Goal: Information Seeking & Learning: Learn about a topic

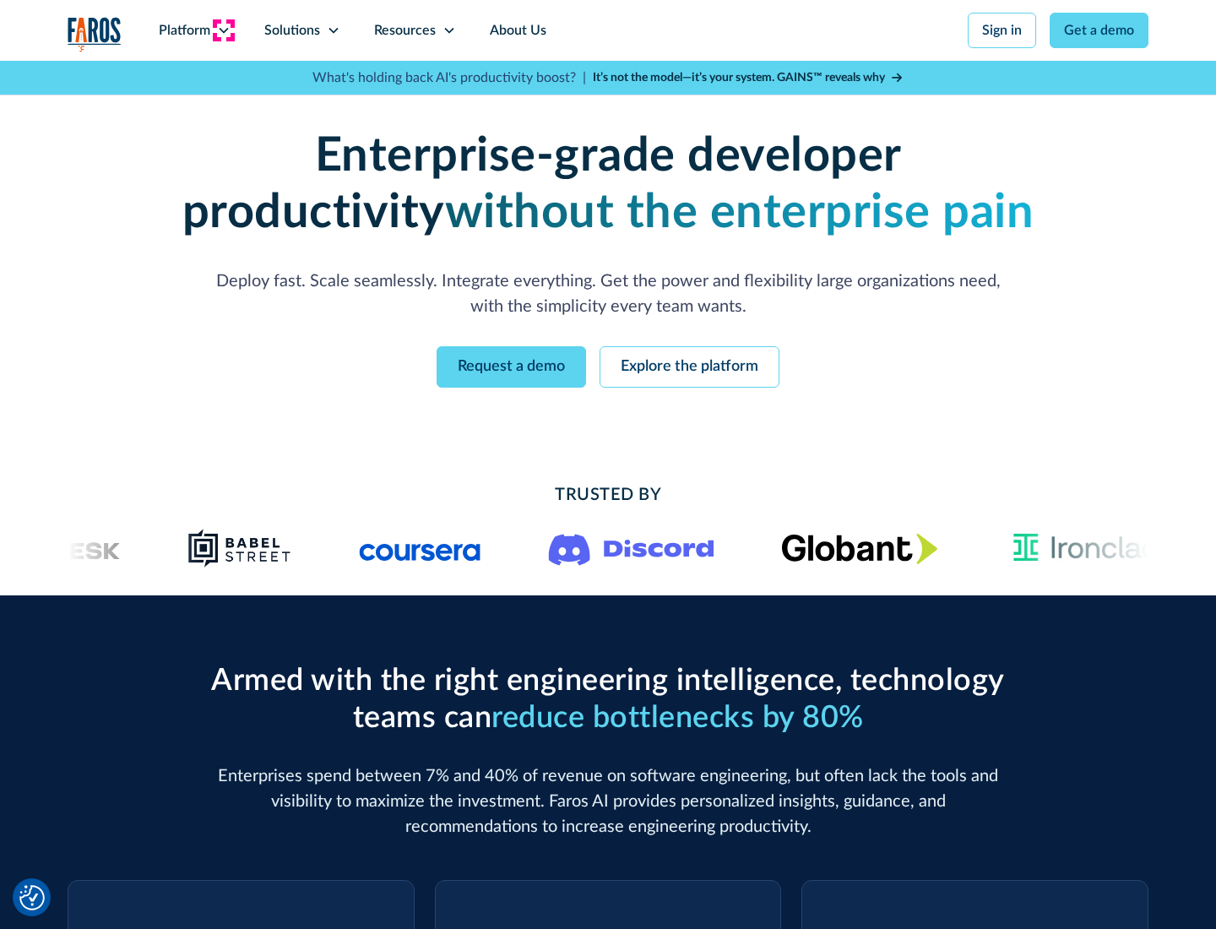
click at [223, 30] on icon at bounding box center [224, 31] width 14 height 14
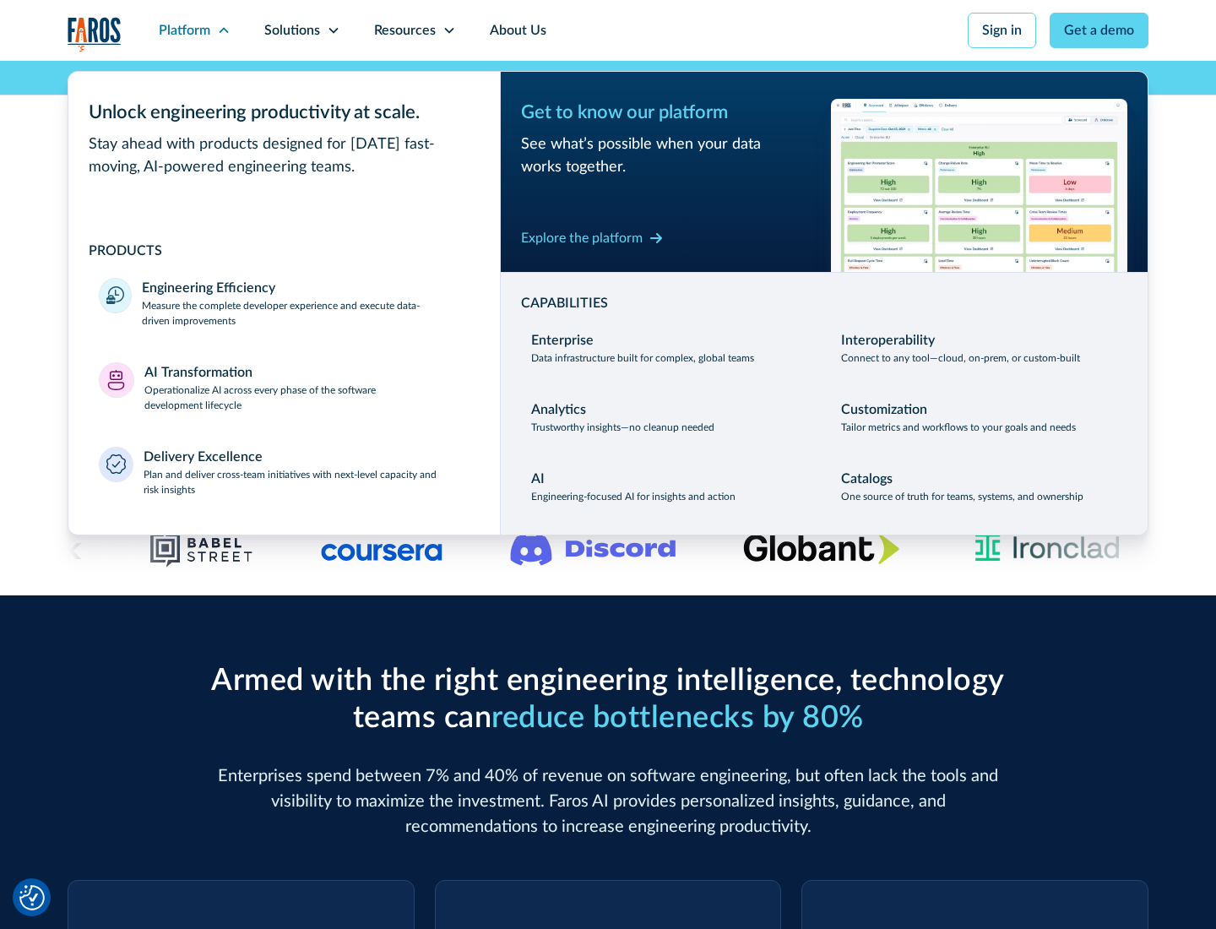
click at [306, 312] on p "Measure the complete developer experience and execute data-driven improvements" at bounding box center [306, 313] width 328 height 30
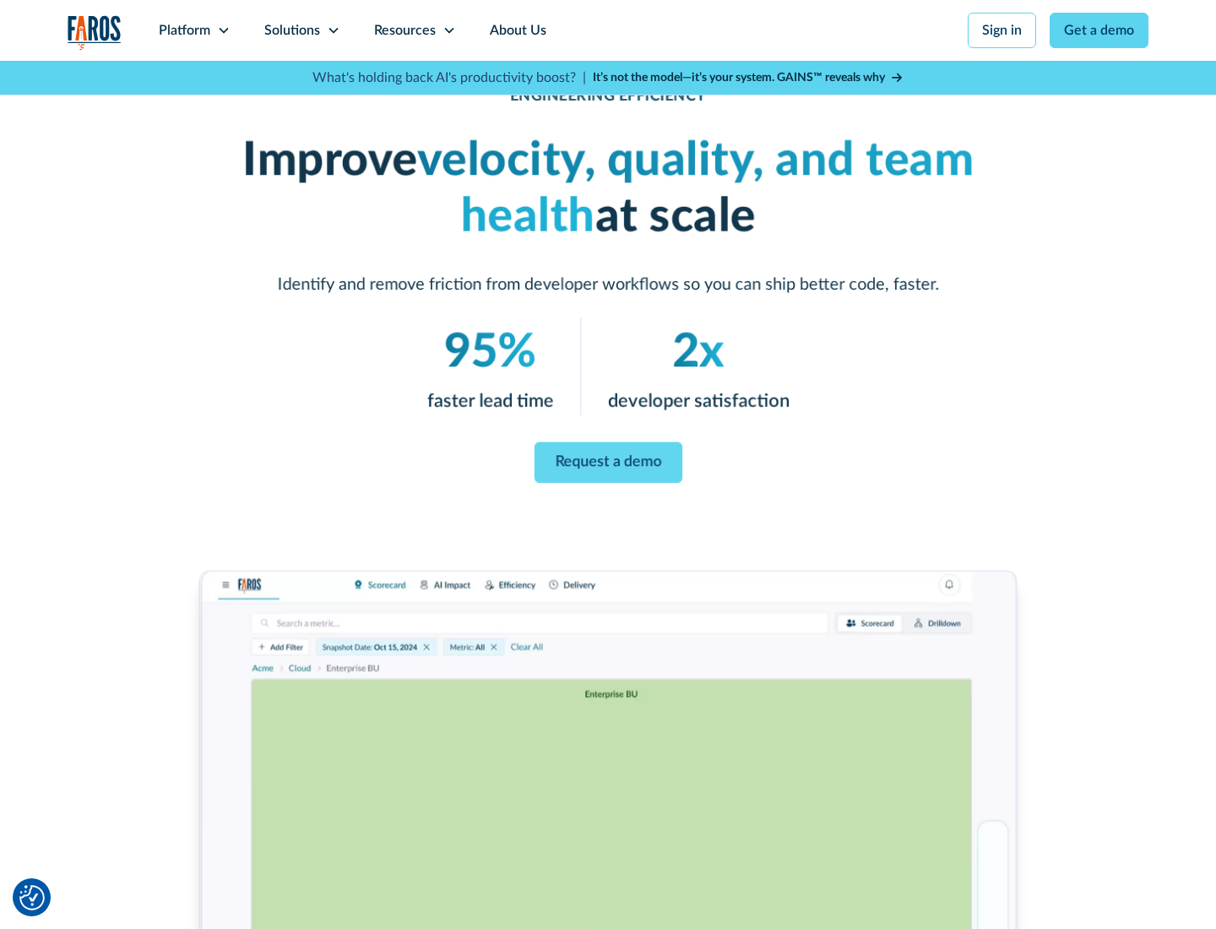
click at [608, 461] on link "Request a demo" at bounding box center [608, 462] width 148 height 41
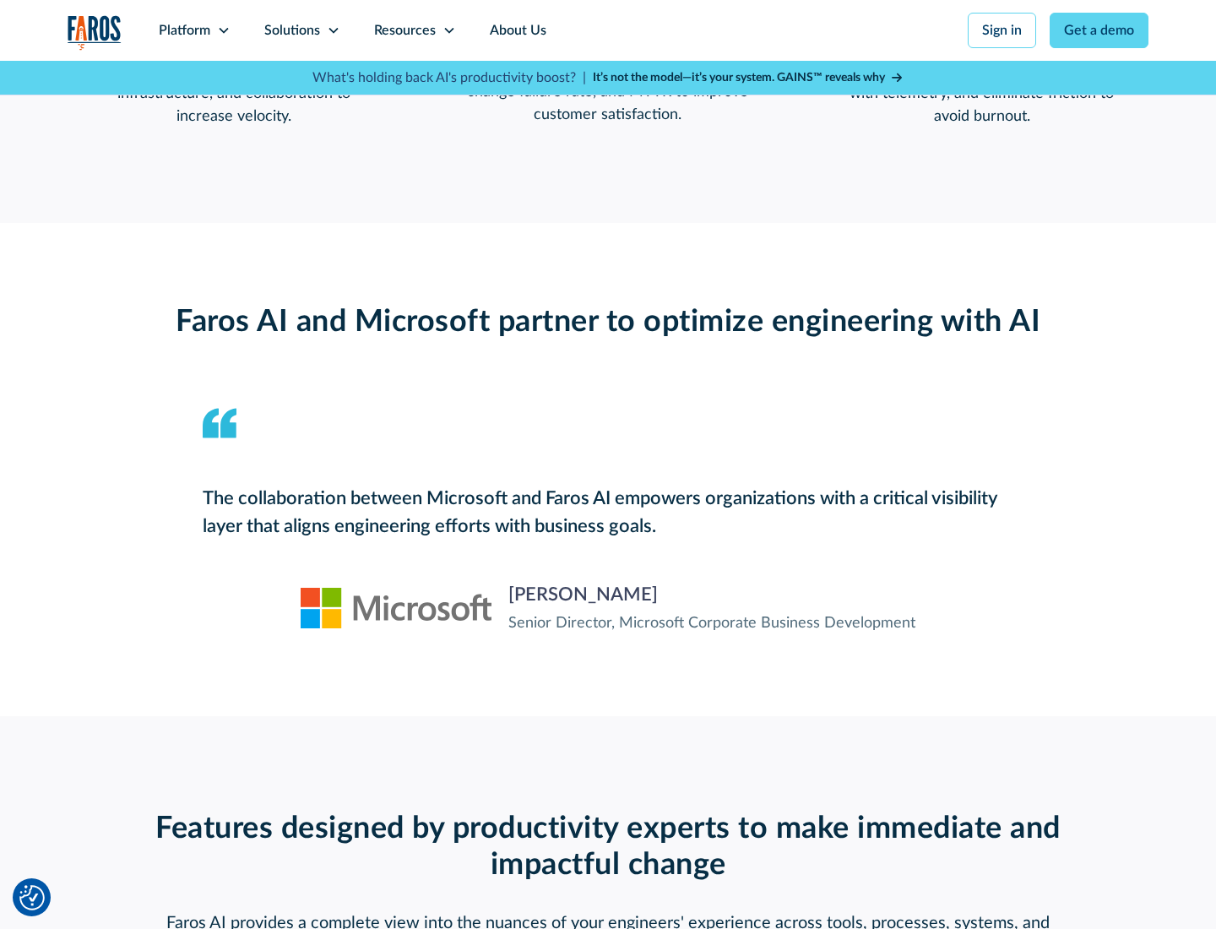
click at [223, 30] on icon at bounding box center [224, 31] width 14 height 14
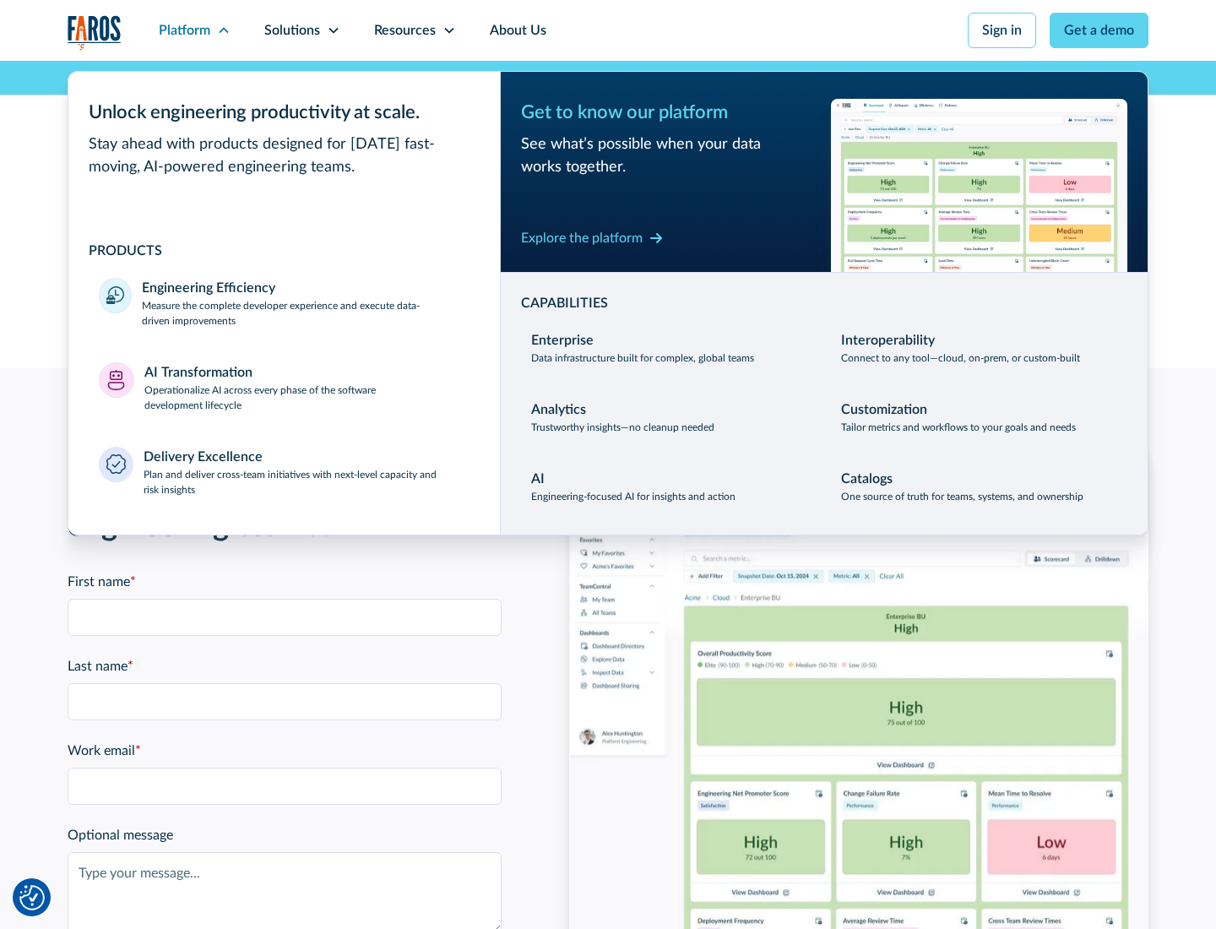
scroll to position [3704, 0]
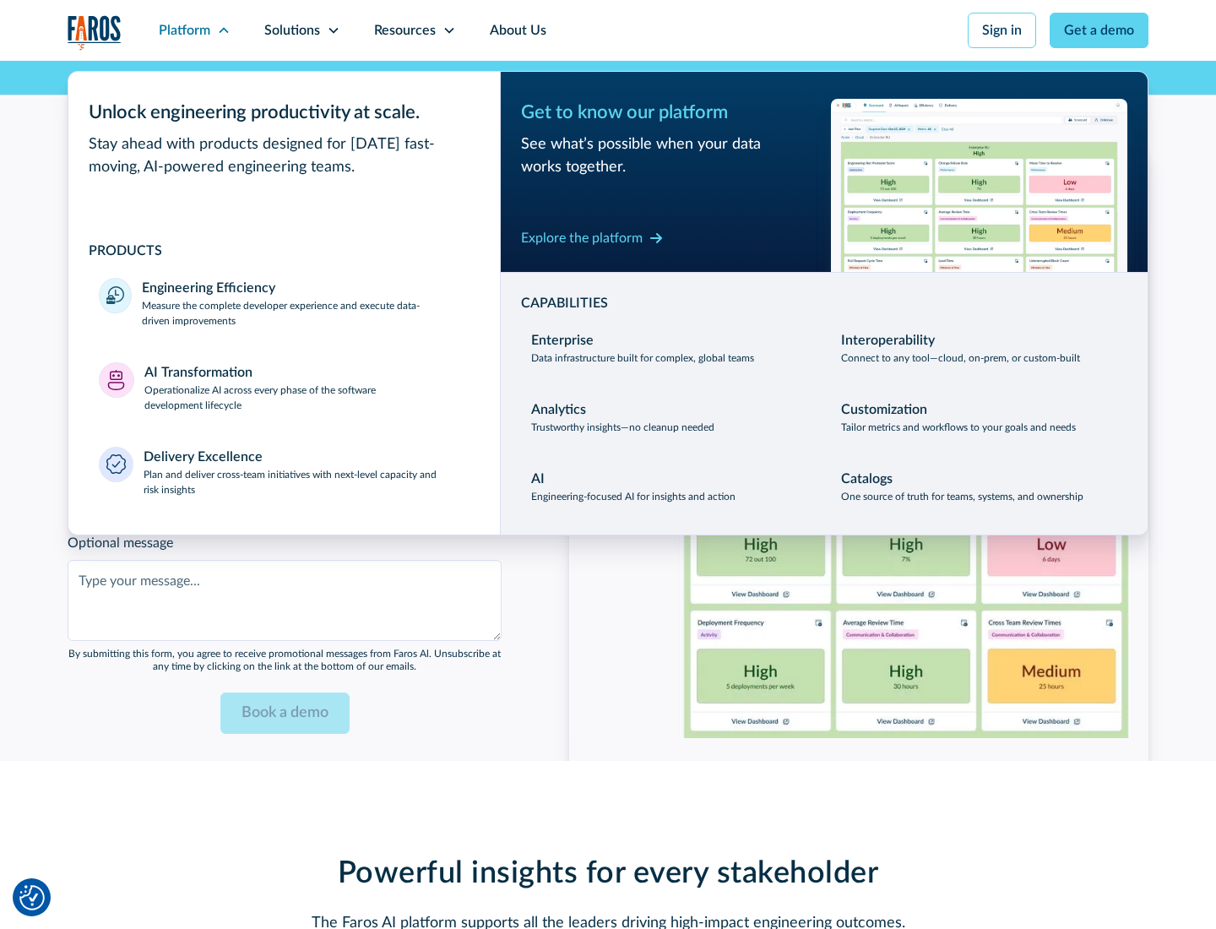
click at [306, 387] on p "Operationalize AI across every phase of the software development lifecycle" at bounding box center [307, 397] width 326 height 30
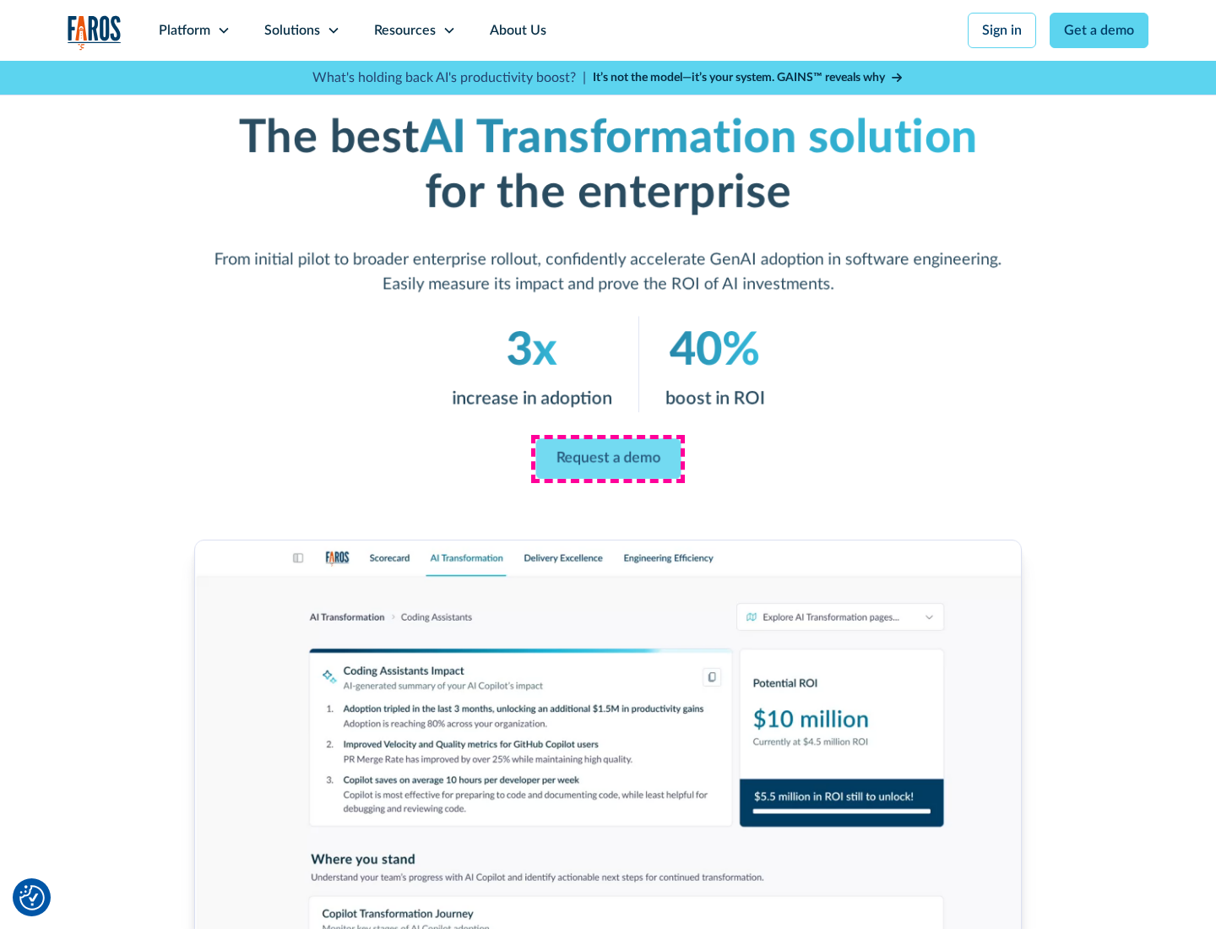
click at [608, 458] on link "Request a demo" at bounding box center [607, 459] width 145 height 41
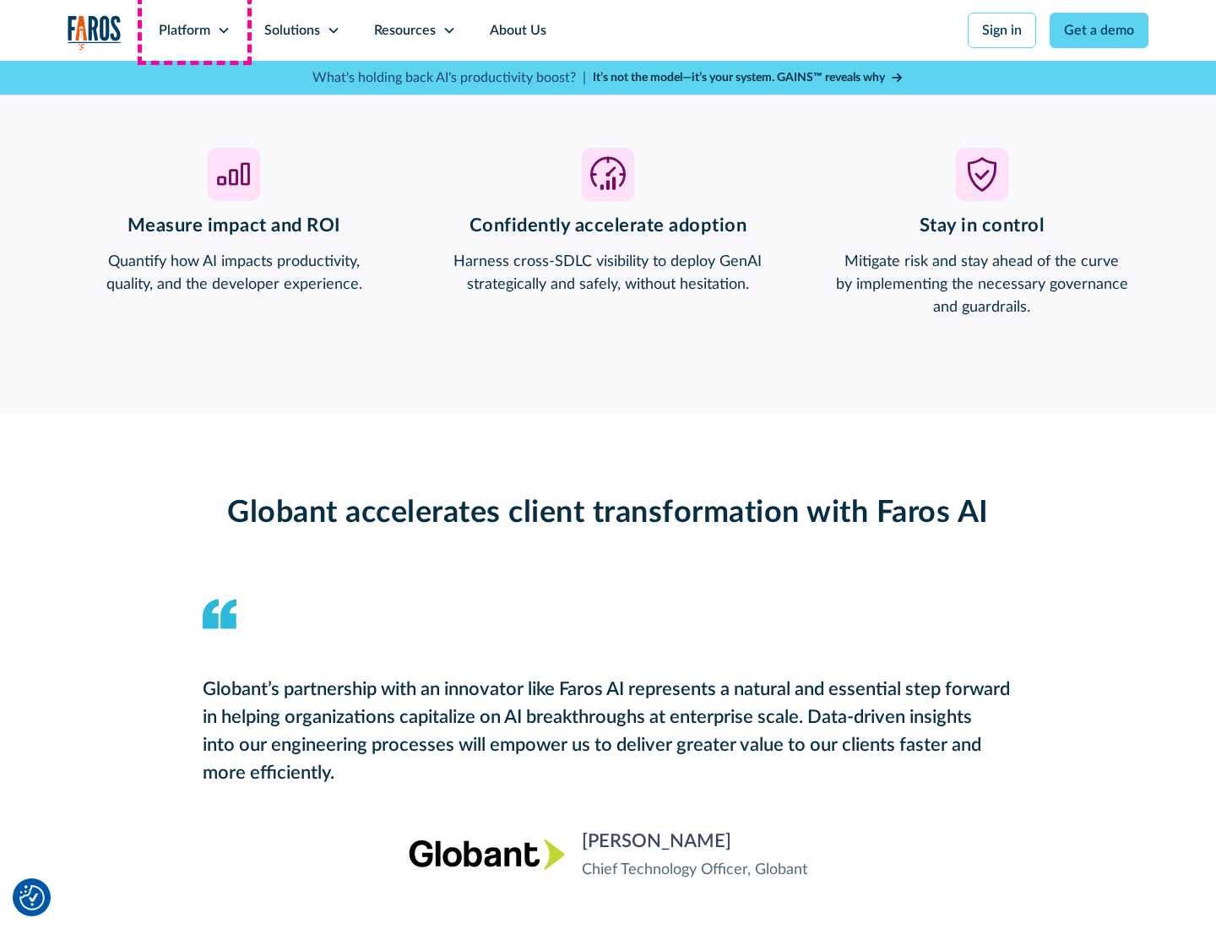
click at [194, 30] on div "Platform" at bounding box center [184, 30] width 51 height 20
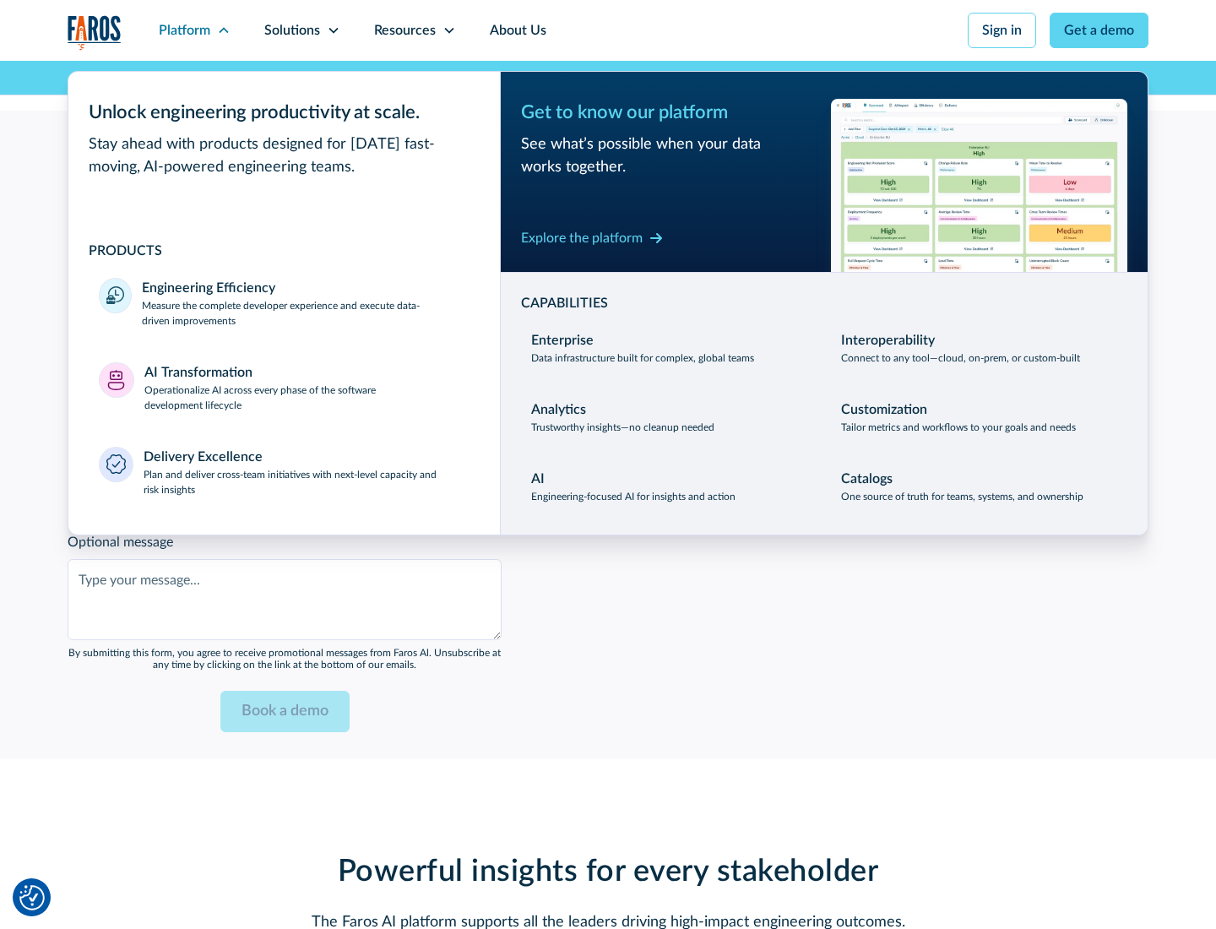
click at [582, 237] on div "Explore the platform" at bounding box center [582, 238] width 122 height 20
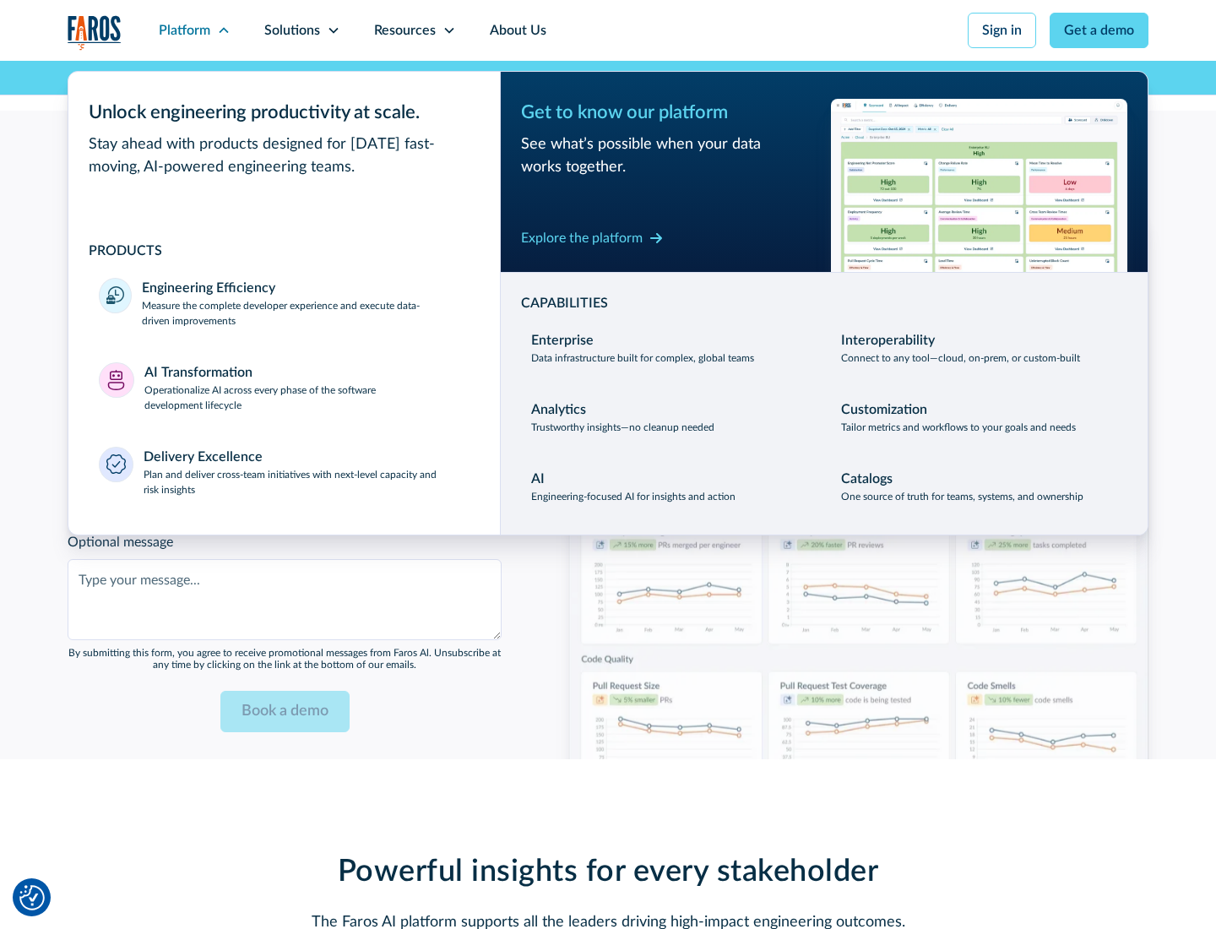
scroll to position [4100, 0]
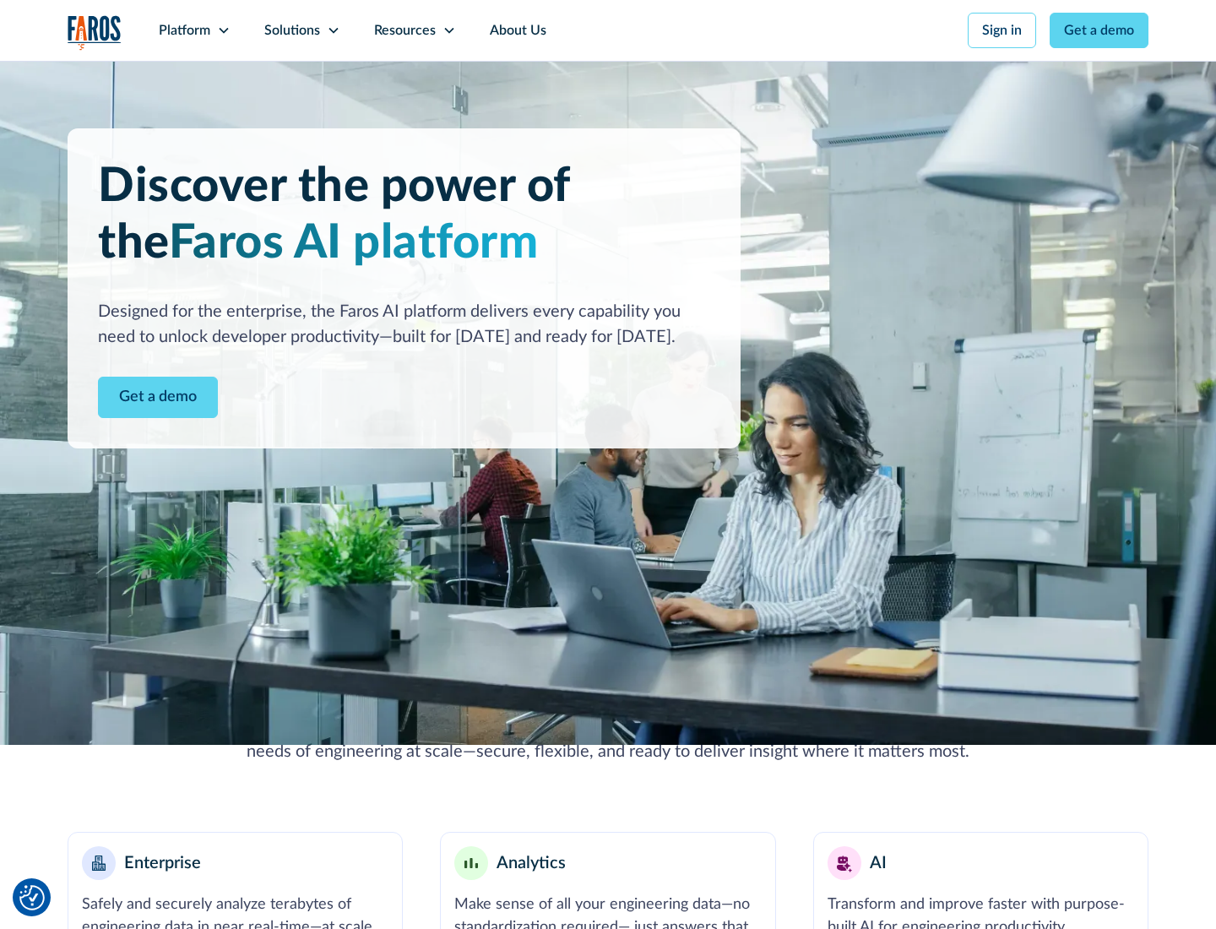
click at [158, 397] on link "Get a demo" at bounding box center [158, 397] width 120 height 41
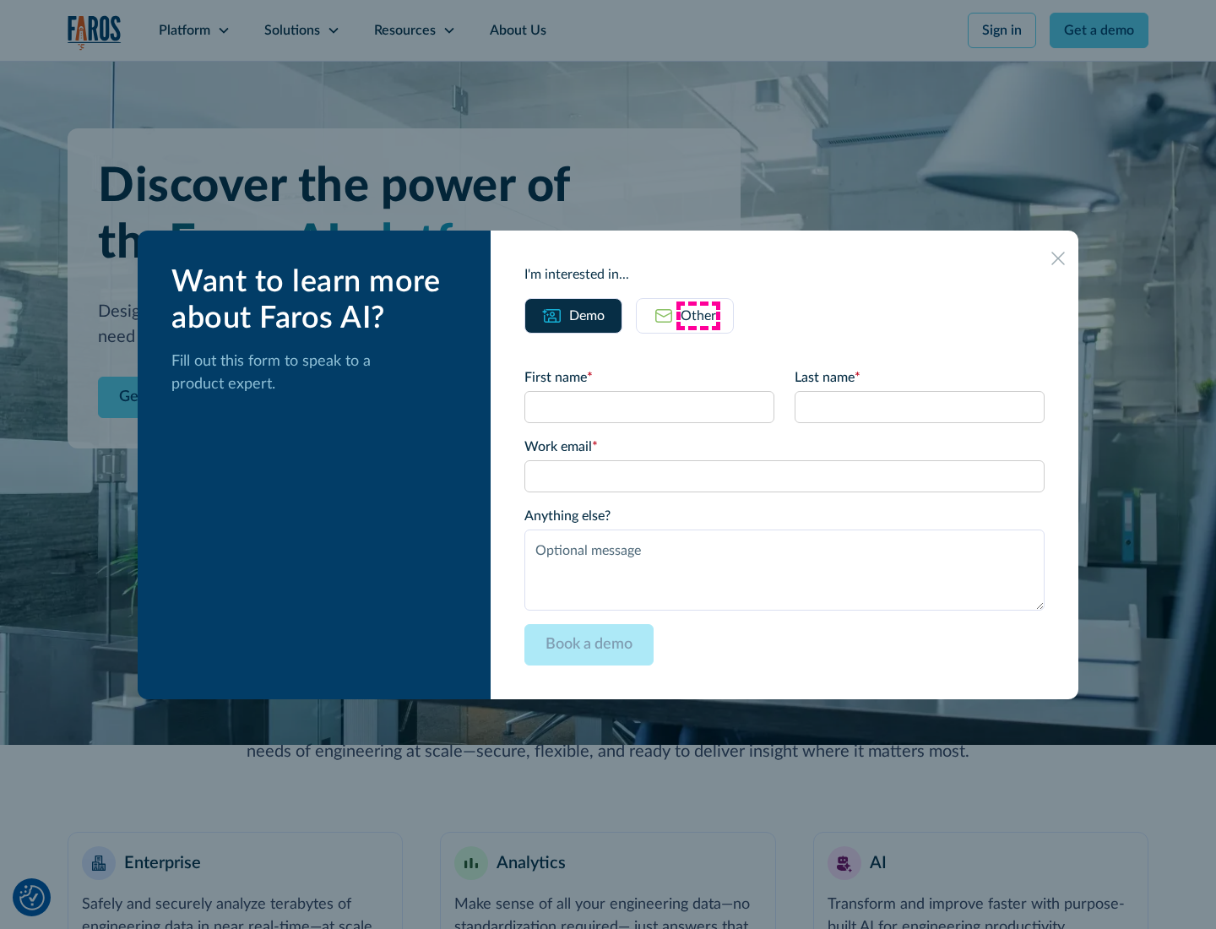
click at [698, 315] on div "Other" at bounding box center [697, 316] width 35 height 20
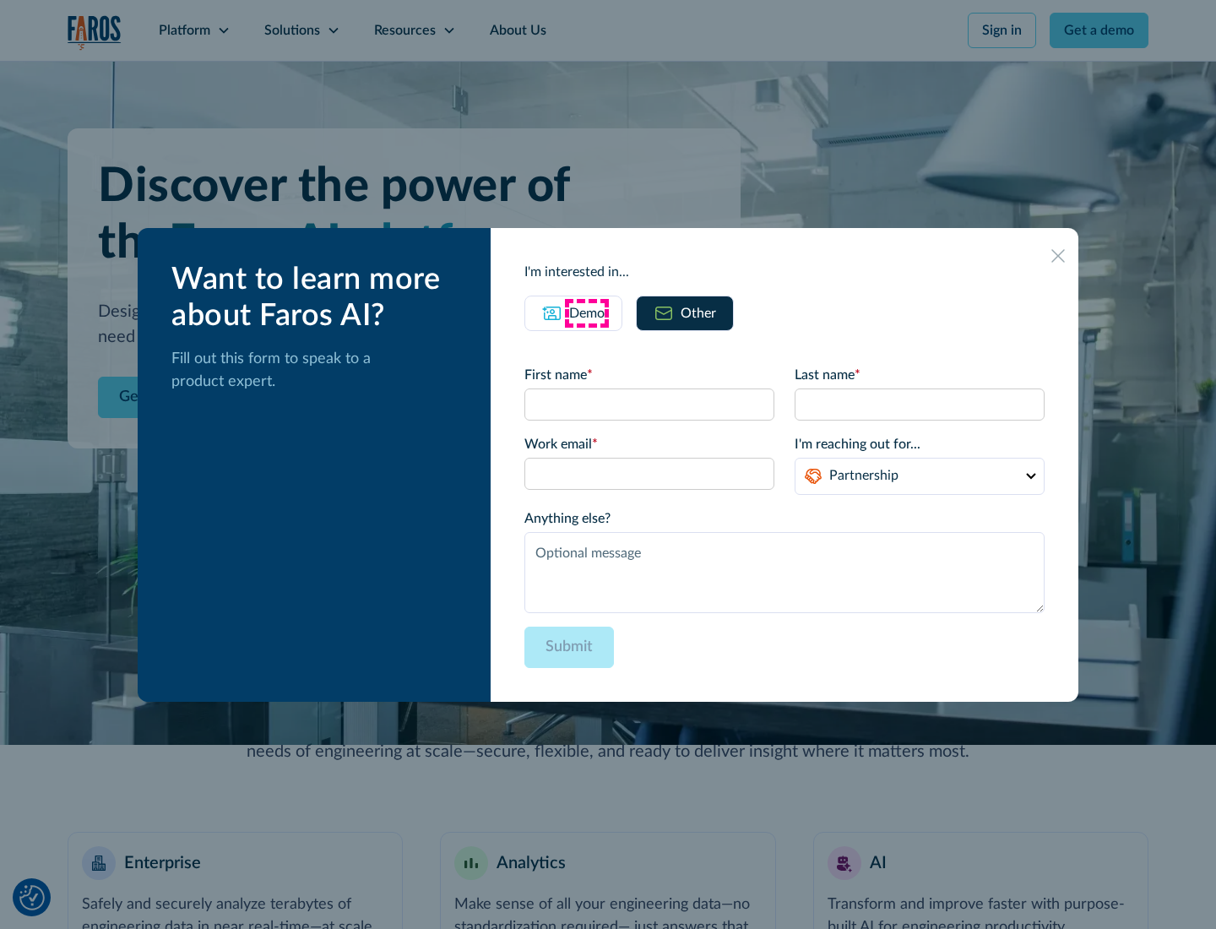
click at [587, 312] on div "Demo" at bounding box center [586, 313] width 35 height 20
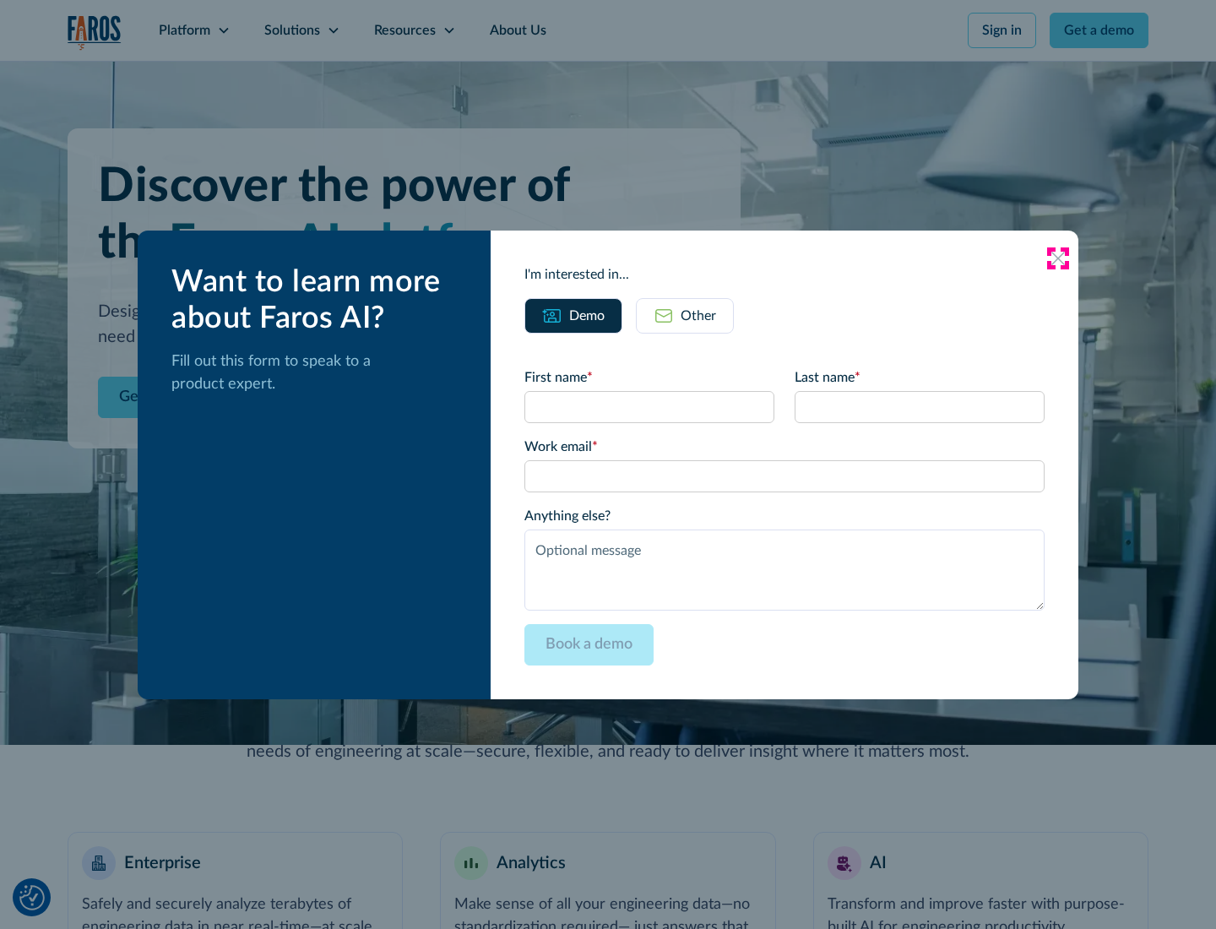
click at [1058, 257] on icon at bounding box center [1058, 259] width 14 height 14
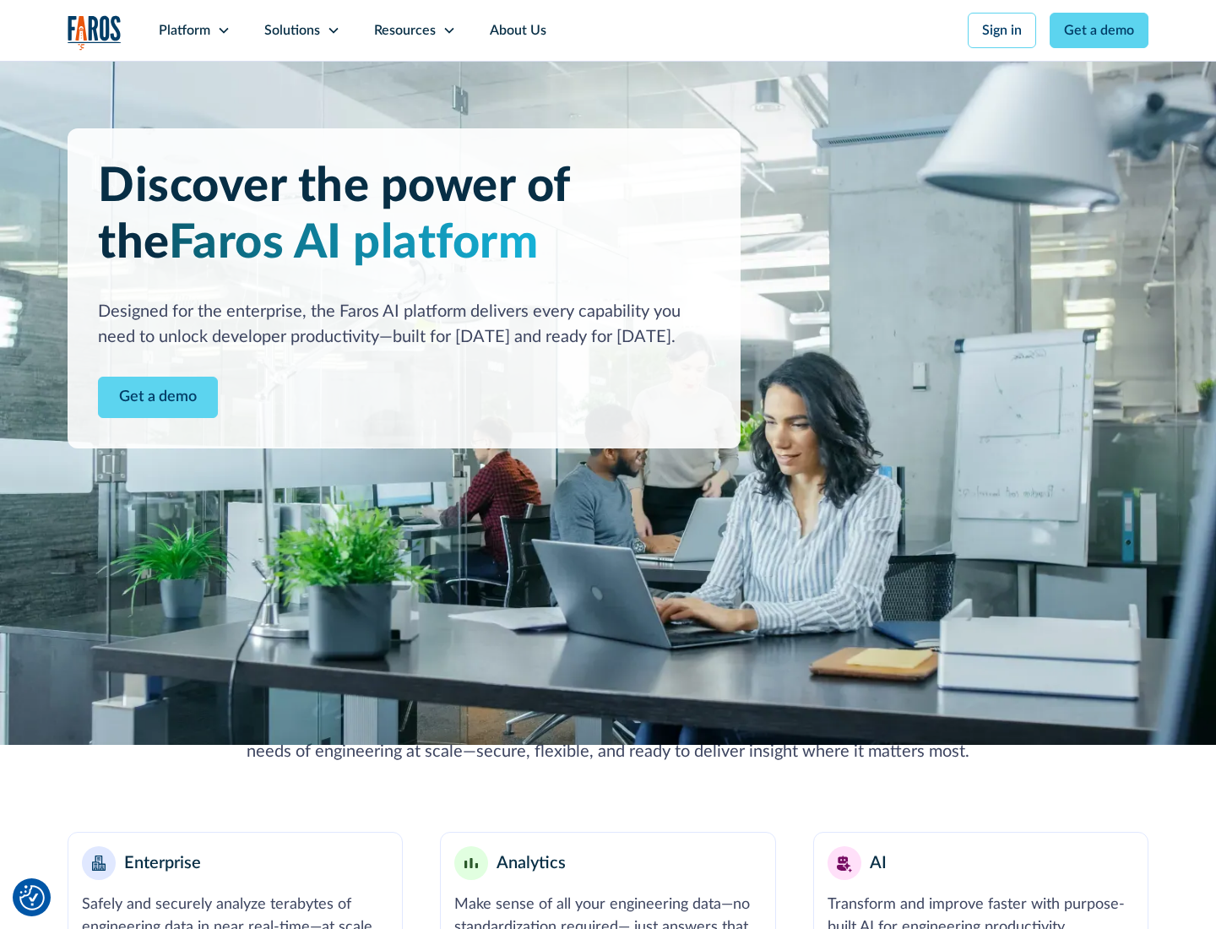
click at [223, 30] on icon at bounding box center [224, 31] width 14 height 14
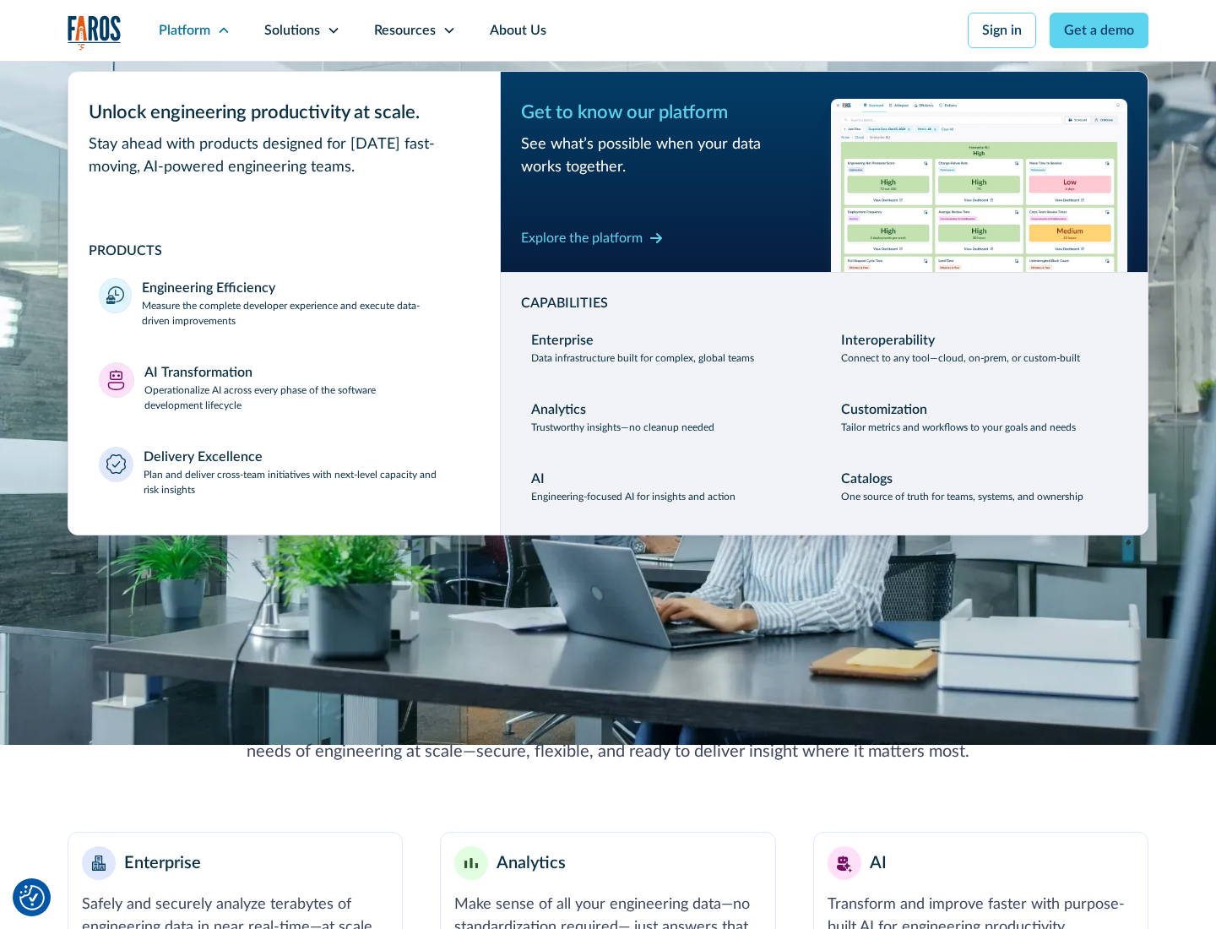
click at [306, 481] on p "Plan and deliver cross-team initiatives with next-level capacity and risk insig…" at bounding box center [307, 482] width 327 height 30
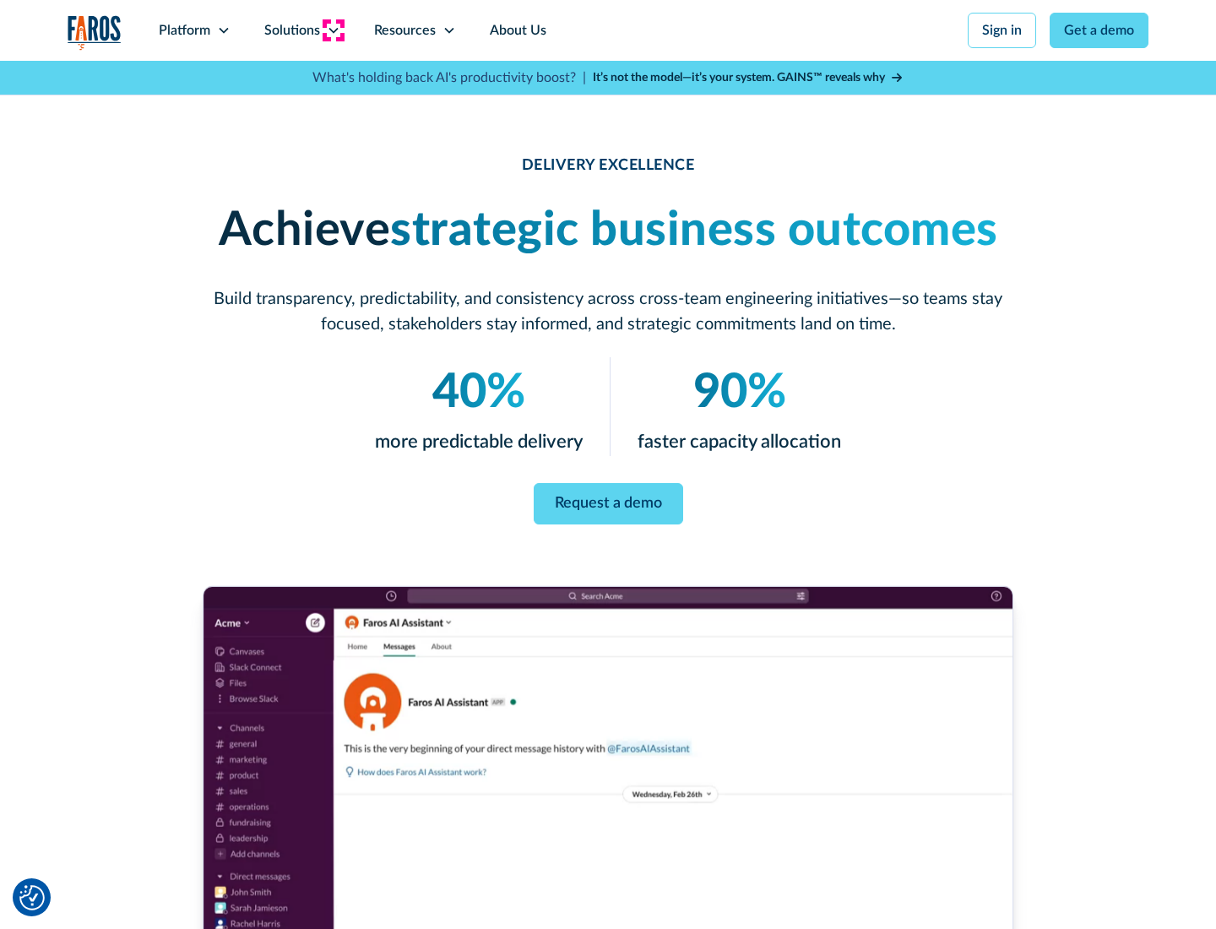
click at [333, 30] on icon at bounding box center [334, 31] width 14 height 14
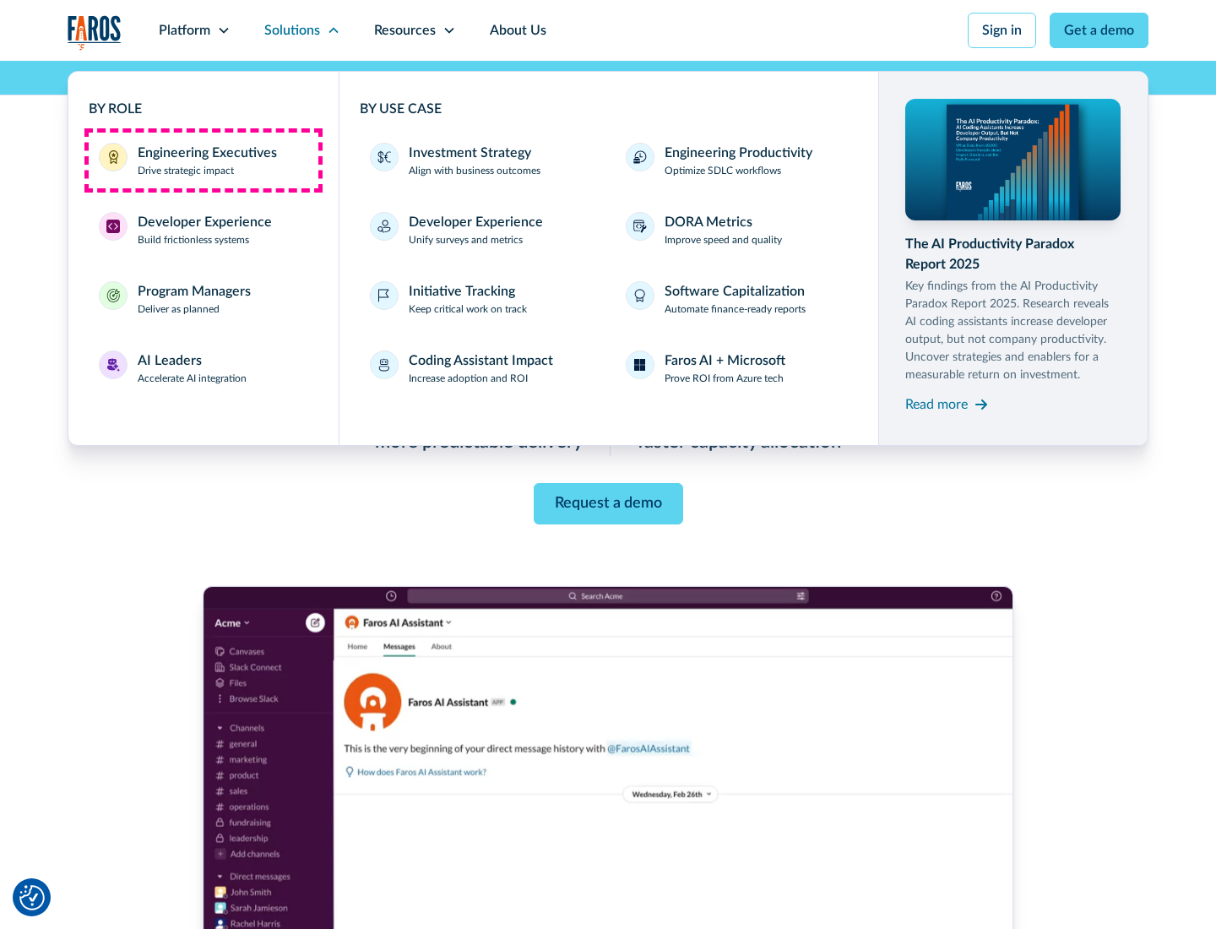
click at [203, 160] on div "Engineering Executives" at bounding box center [207, 153] width 139 height 20
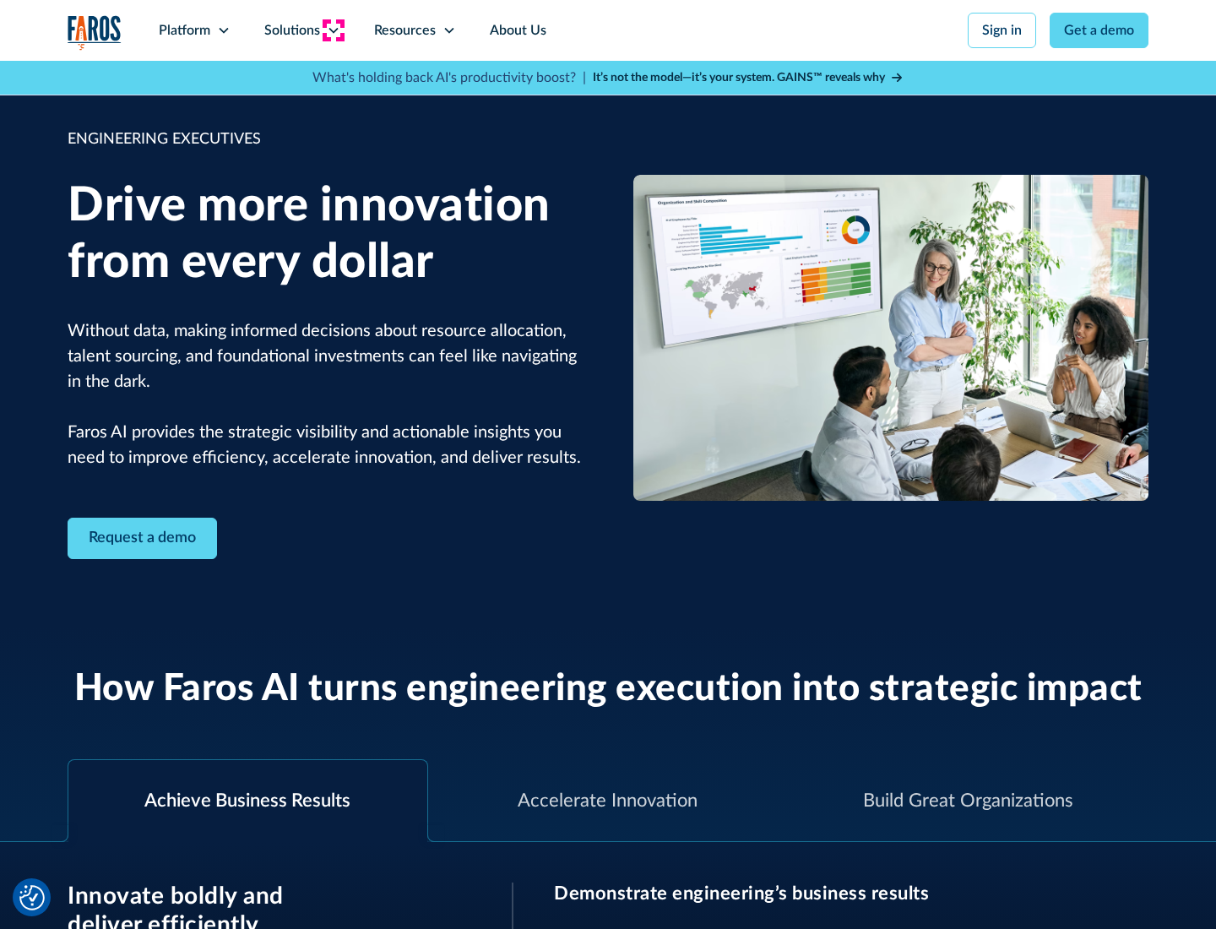
click at [333, 30] on icon at bounding box center [334, 31] width 14 height 14
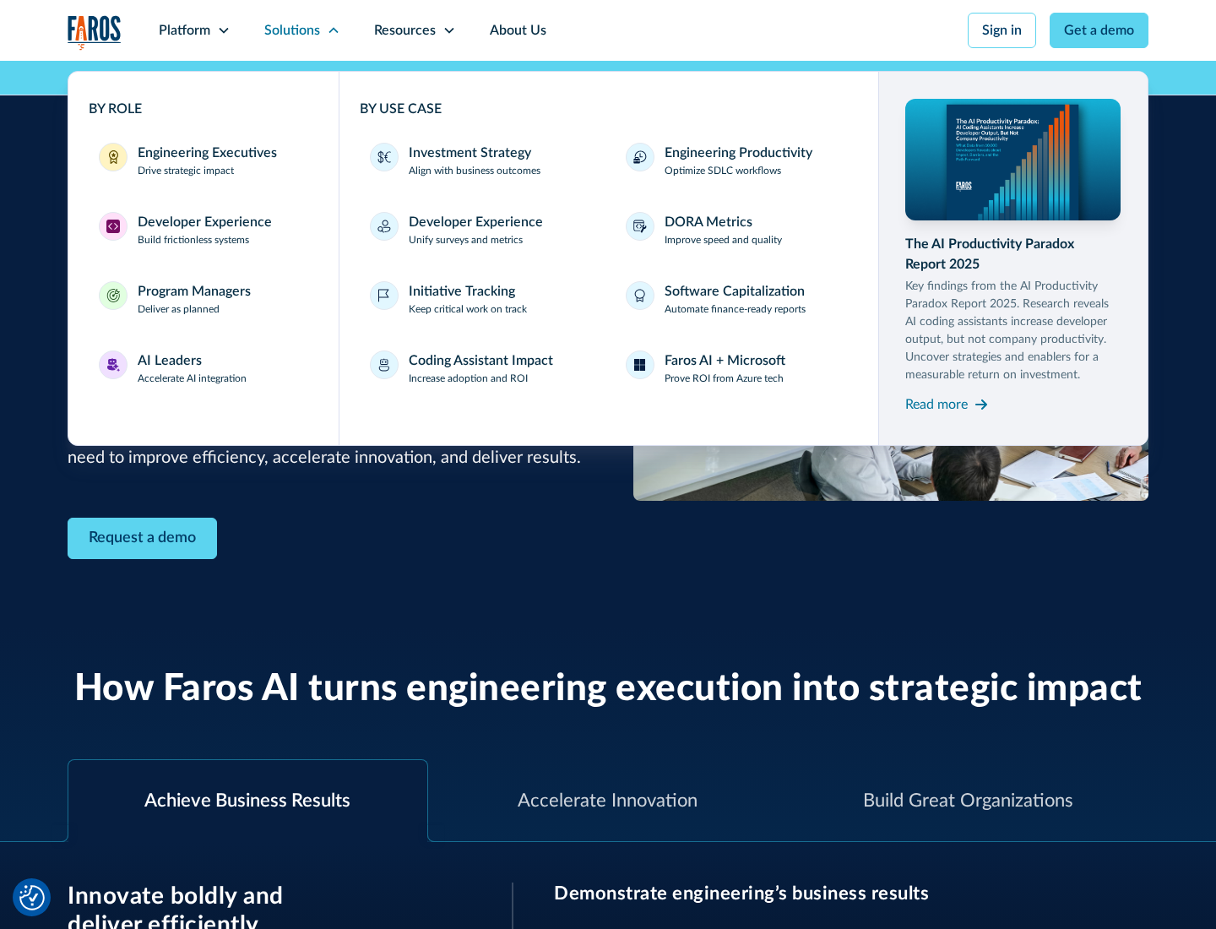
click at [203, 222] on div "Developer Experience" at bounding box center [205, 222] width 134 height 20
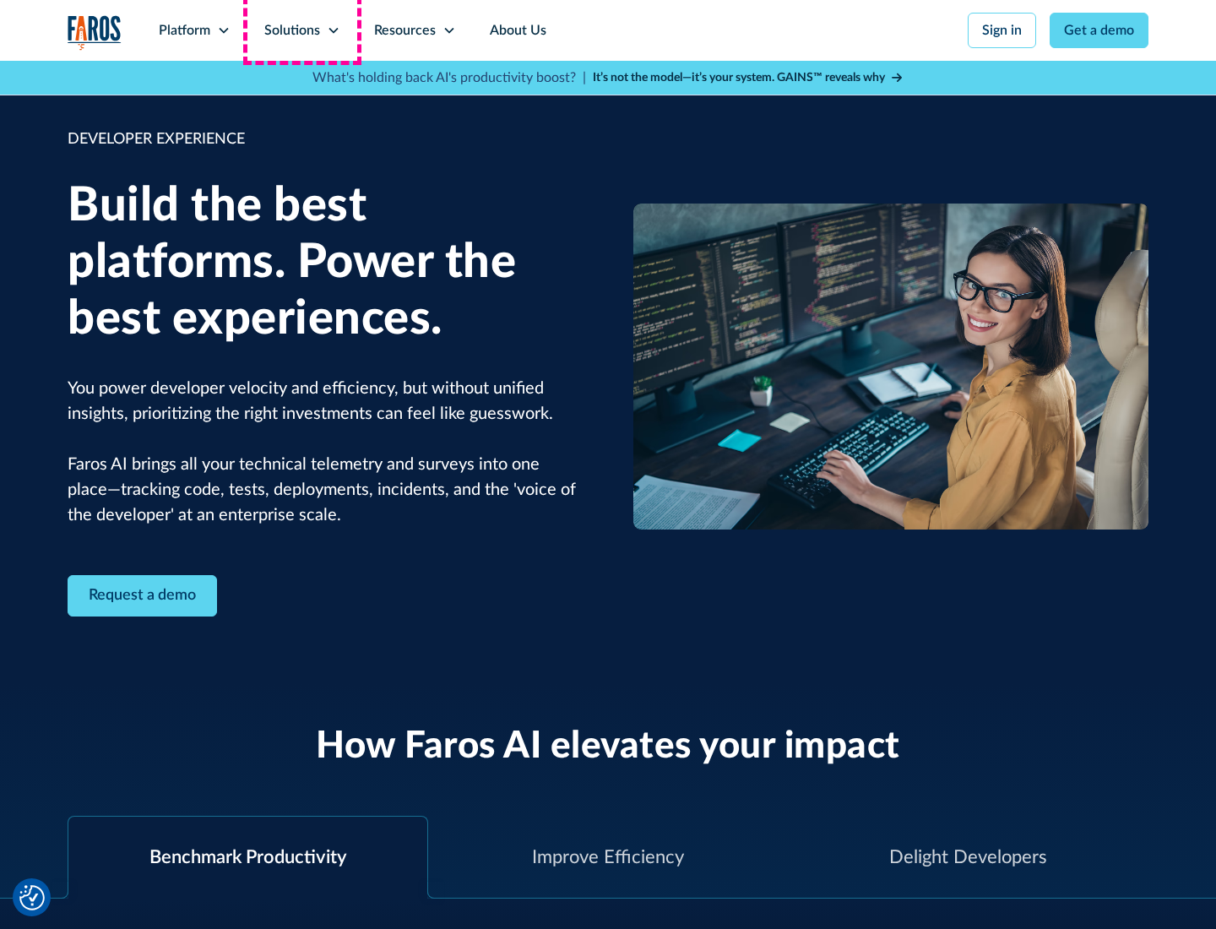
click at [301, 30] on div "Solutions" at bounding box center [292, 30] width 56 height 20
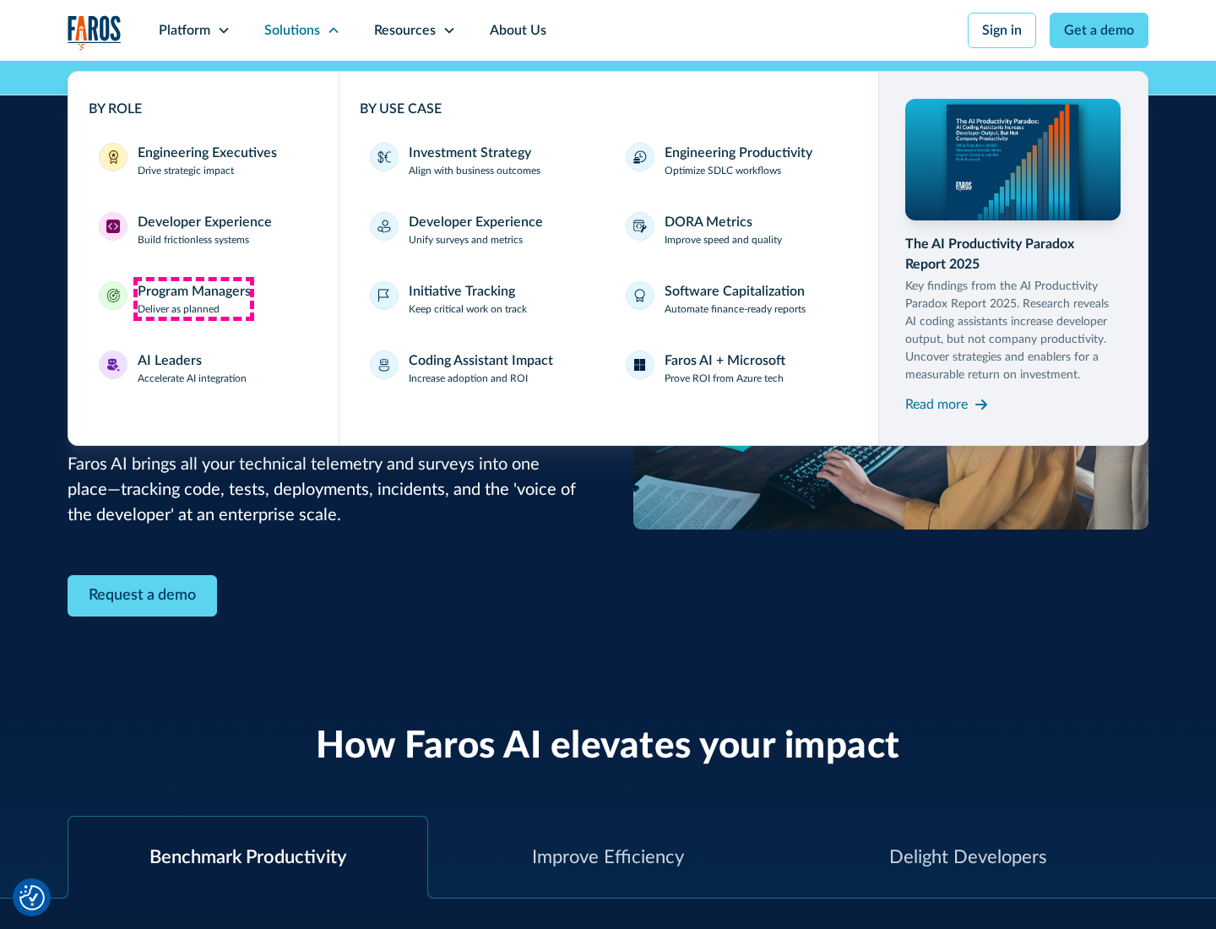
click at [193, 299] on div "Program Managers" at bounding box center [194, 291] width 113 height 20
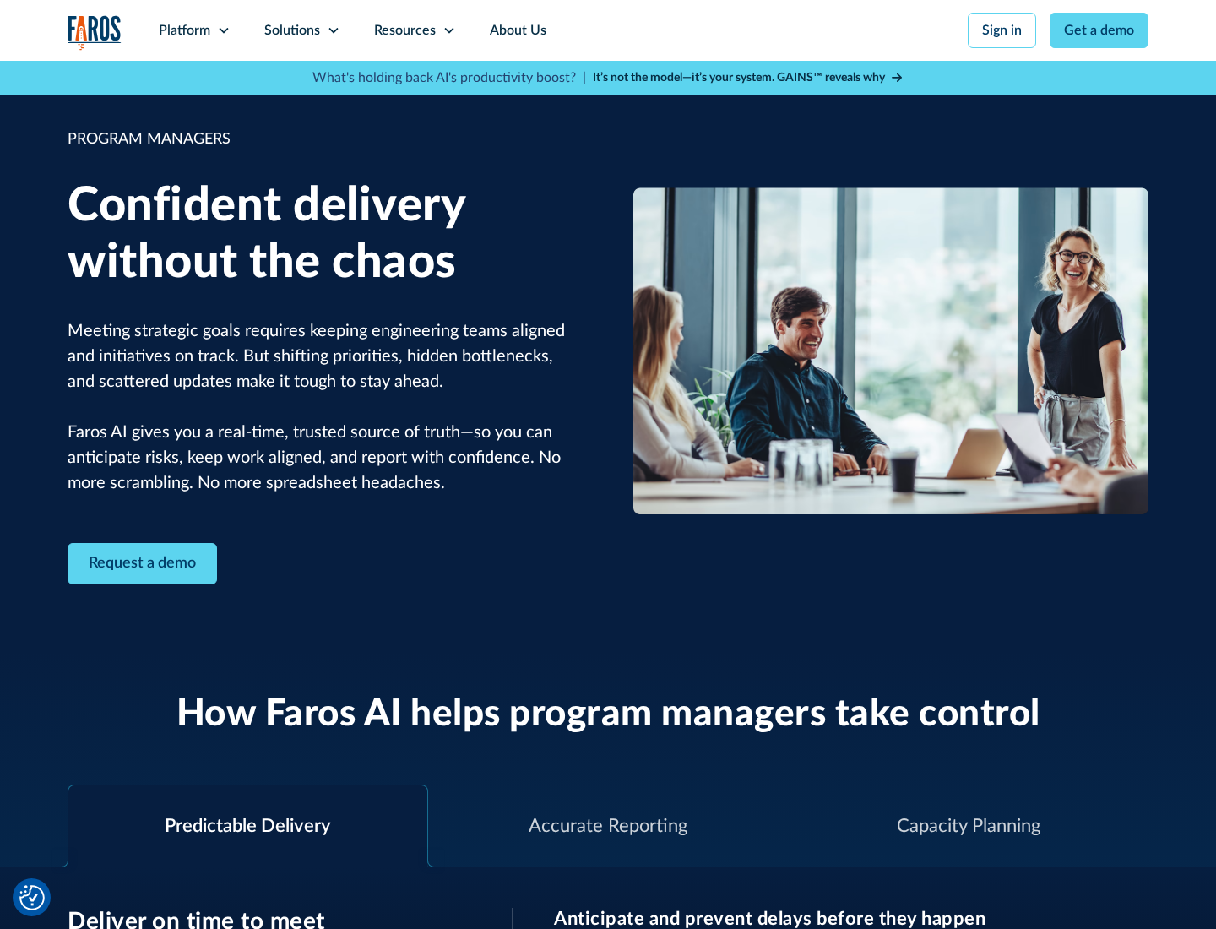
click at [333, 30] on icon at bounding box center [334, 31] width 14 height 14
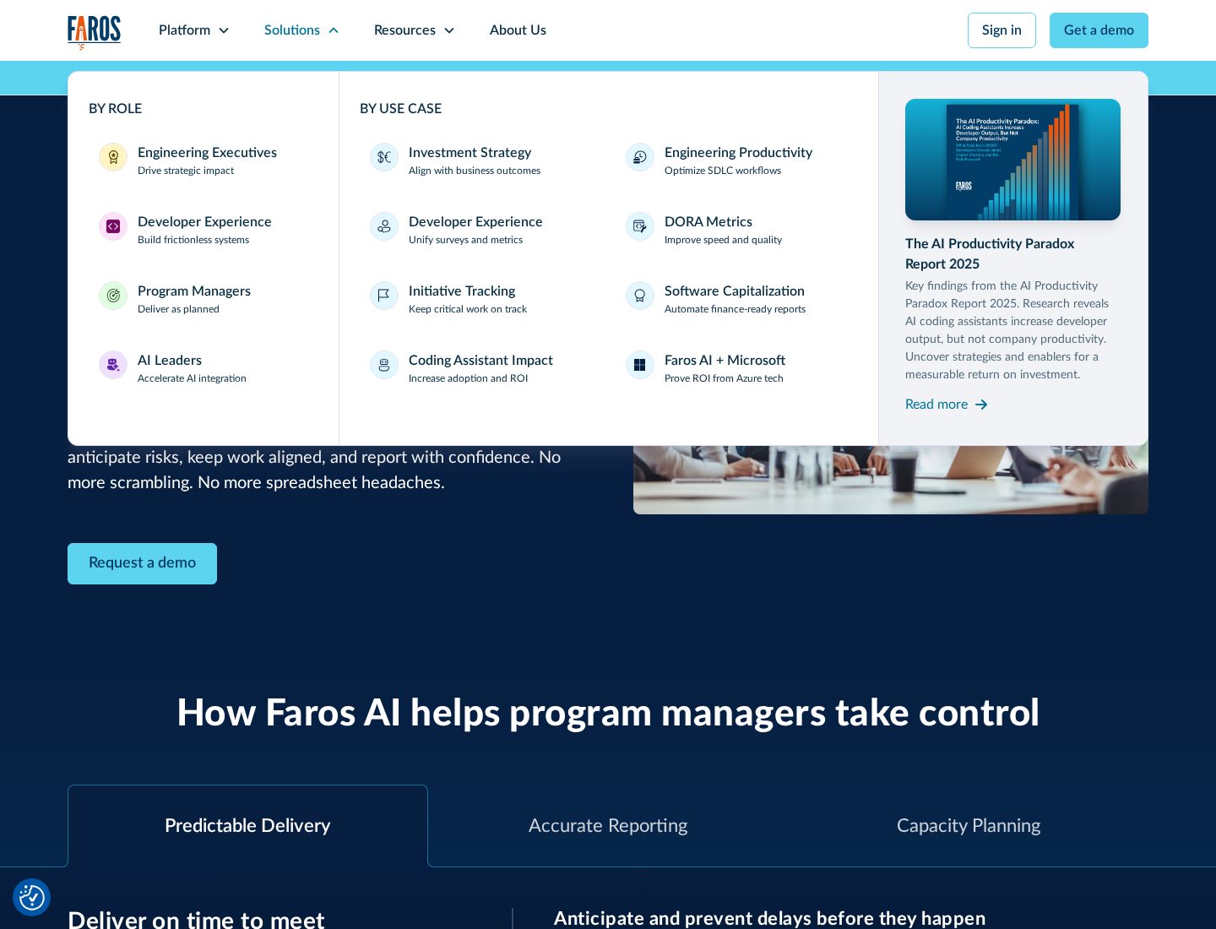
click at [192, 368] on div "AI Leaders" at bounding box center [170, 360] width 64 height 20
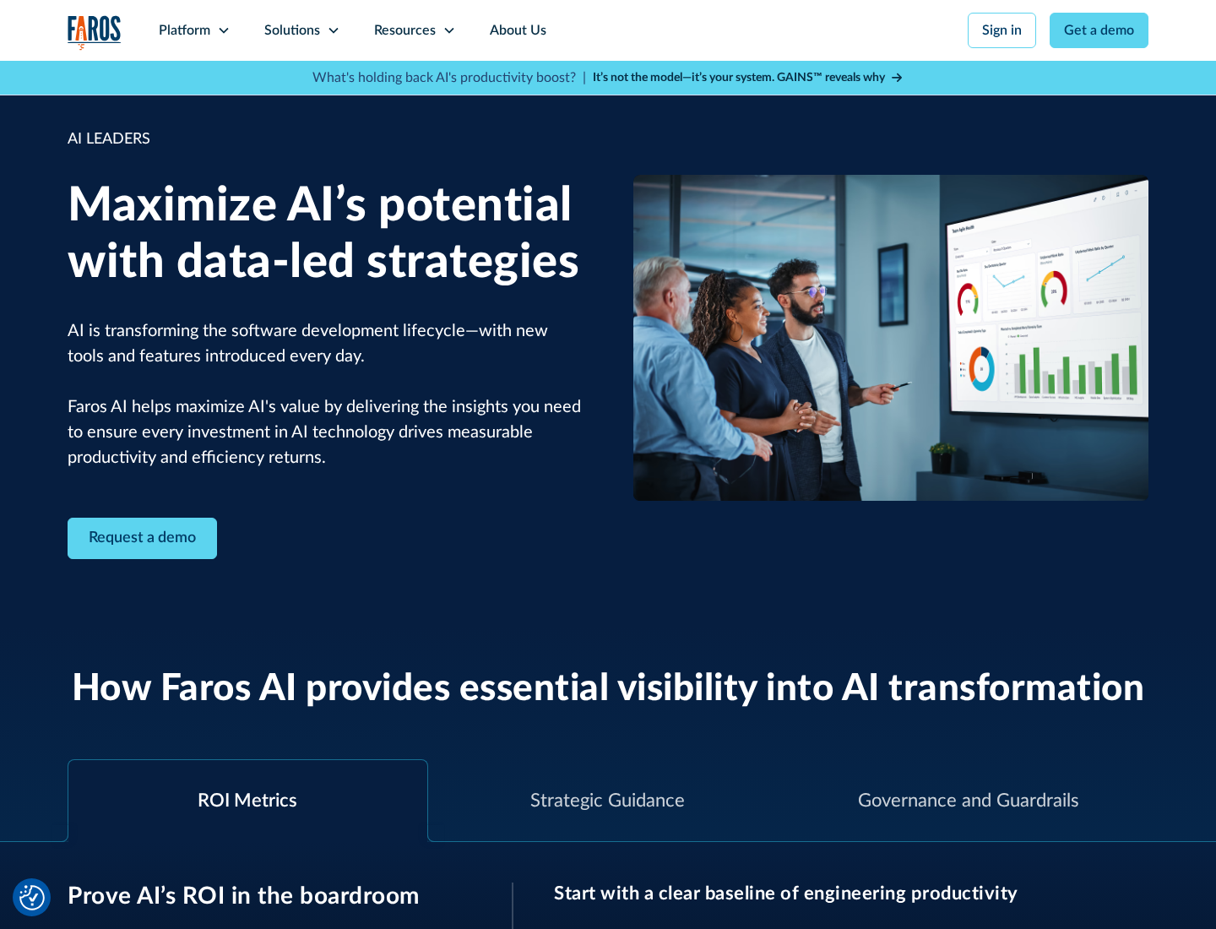
click at [333, 30] on icon at bounding box center [334, 31] width 14 height 14
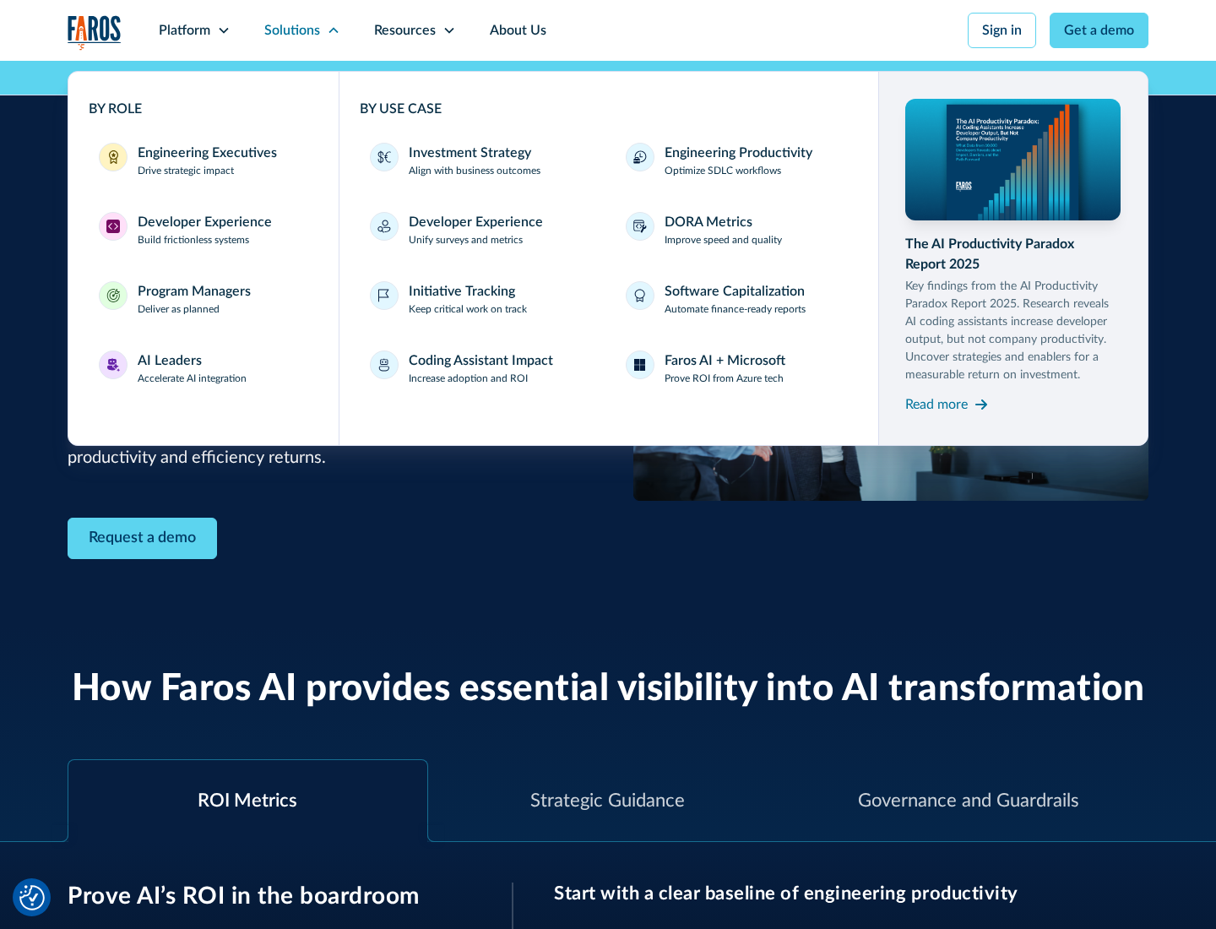
click at [468, 153] on div "Investment Strategy" at bounding box center [470, 153] width 122 height 20
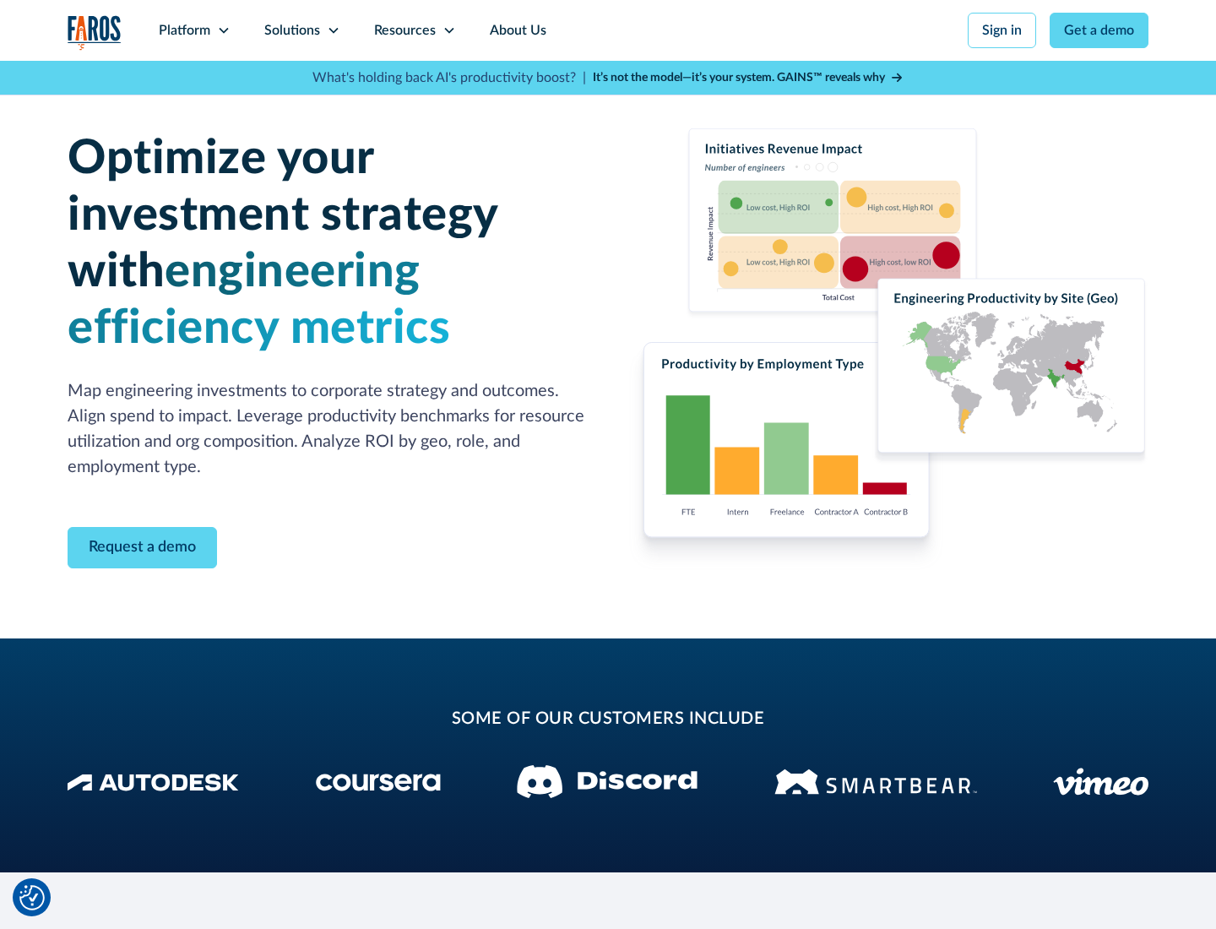
click at [333, 30] on icon at bounding box center [334, 31] width 14 height 14
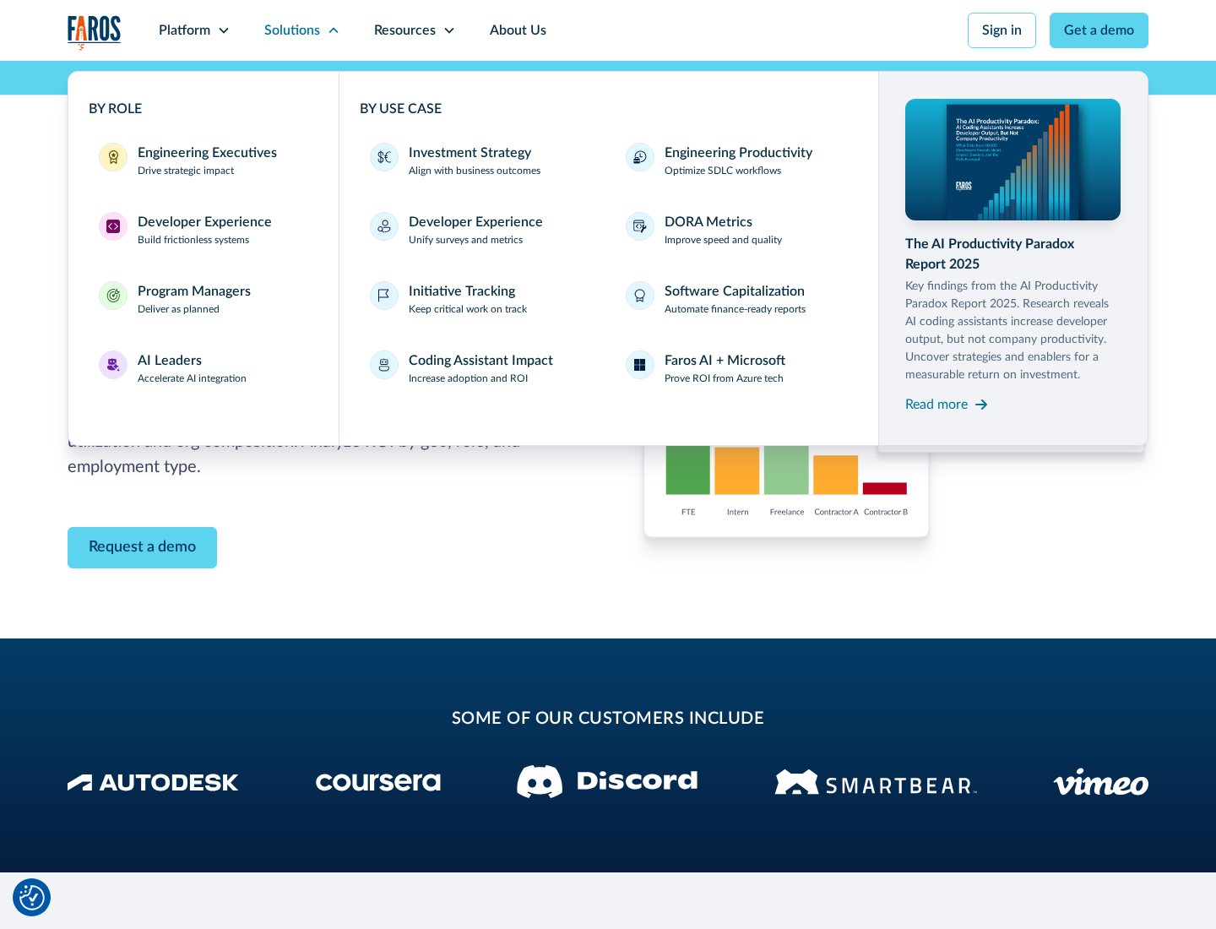
click at [724, 378] on p "Prove ROI from Azure tech" at bounding box center [723, 378] width 119 height 15
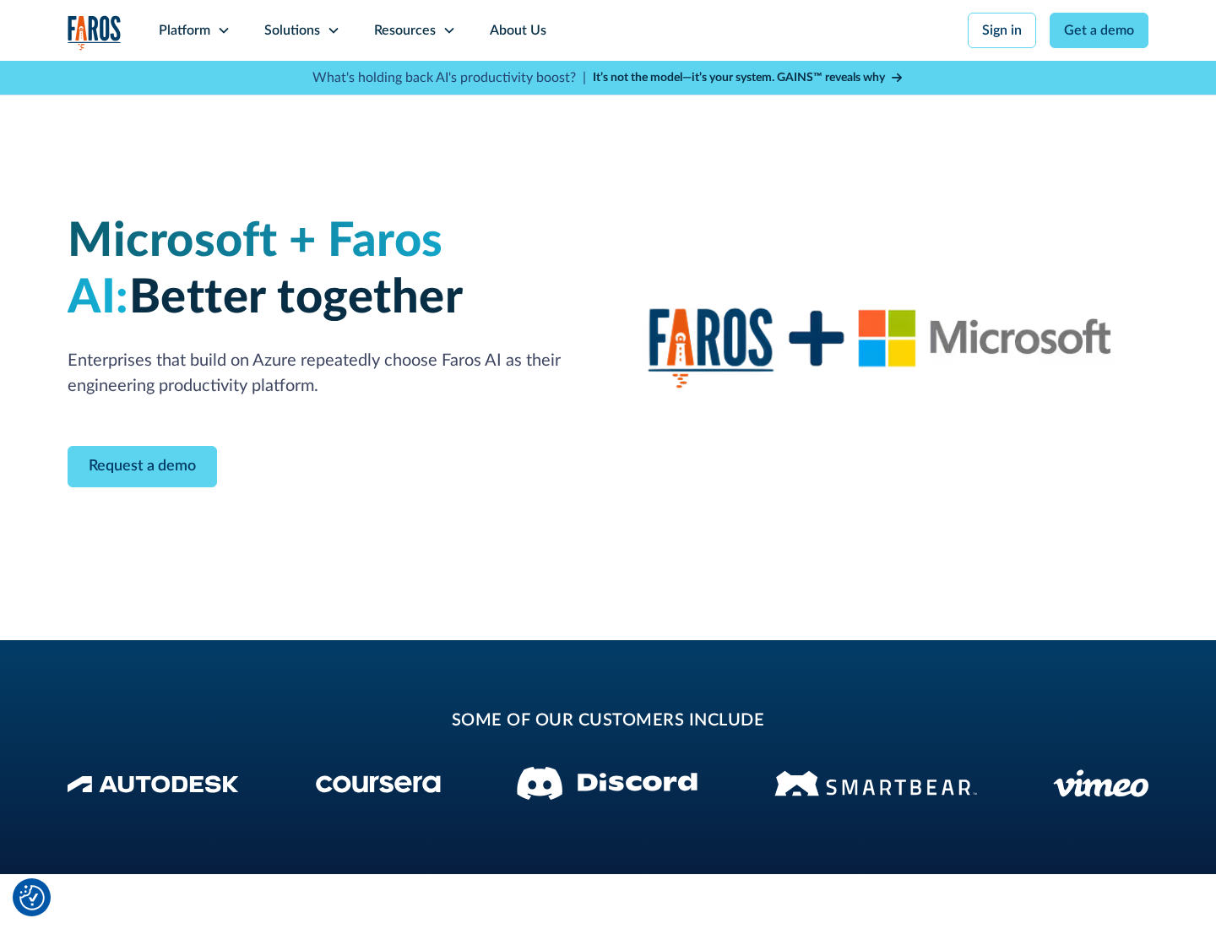
click at [333, 30] on icon at bounding box center [334, 31] width 14 height 14
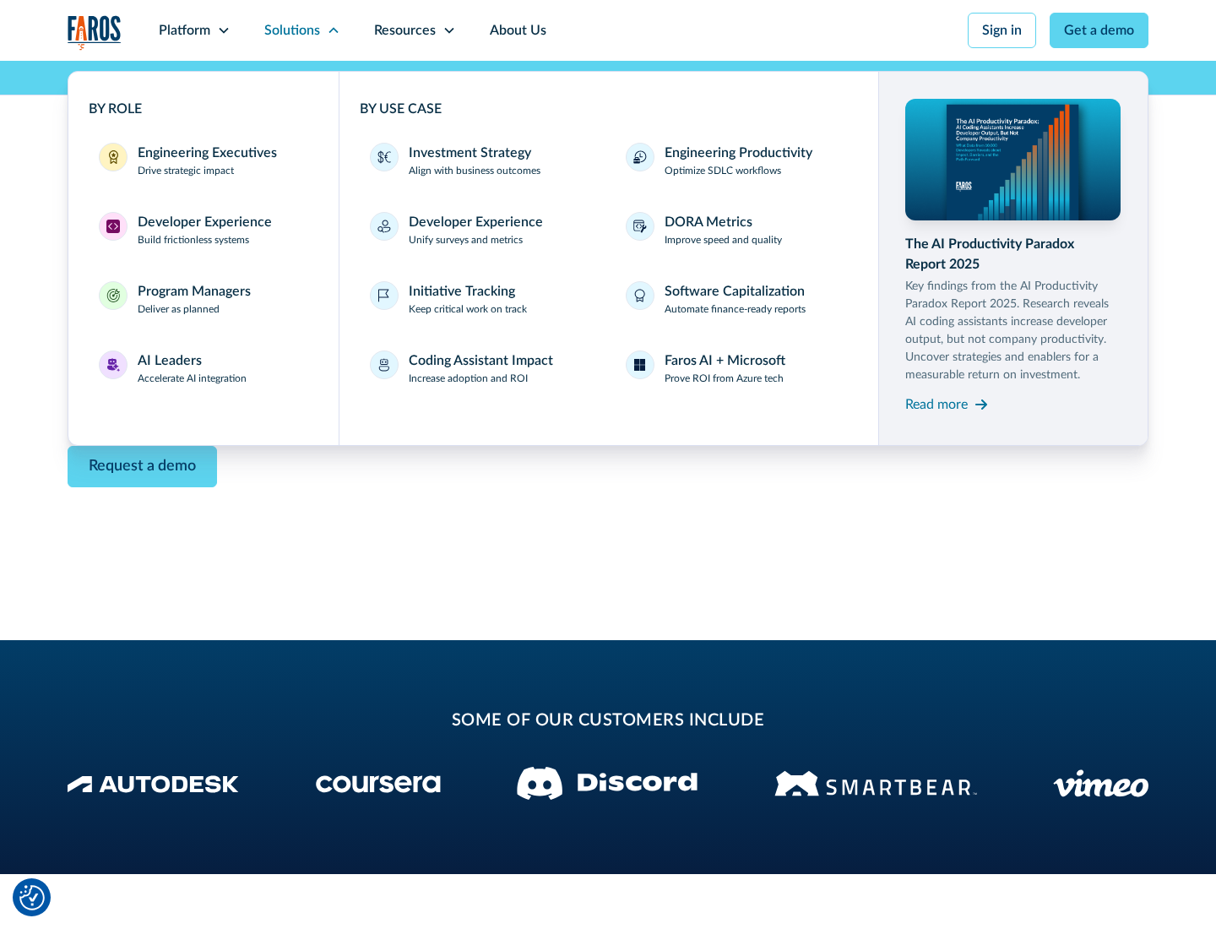
click at [936, 404] on div "Read more" at bounding box center [936, 404] width 62 height 20
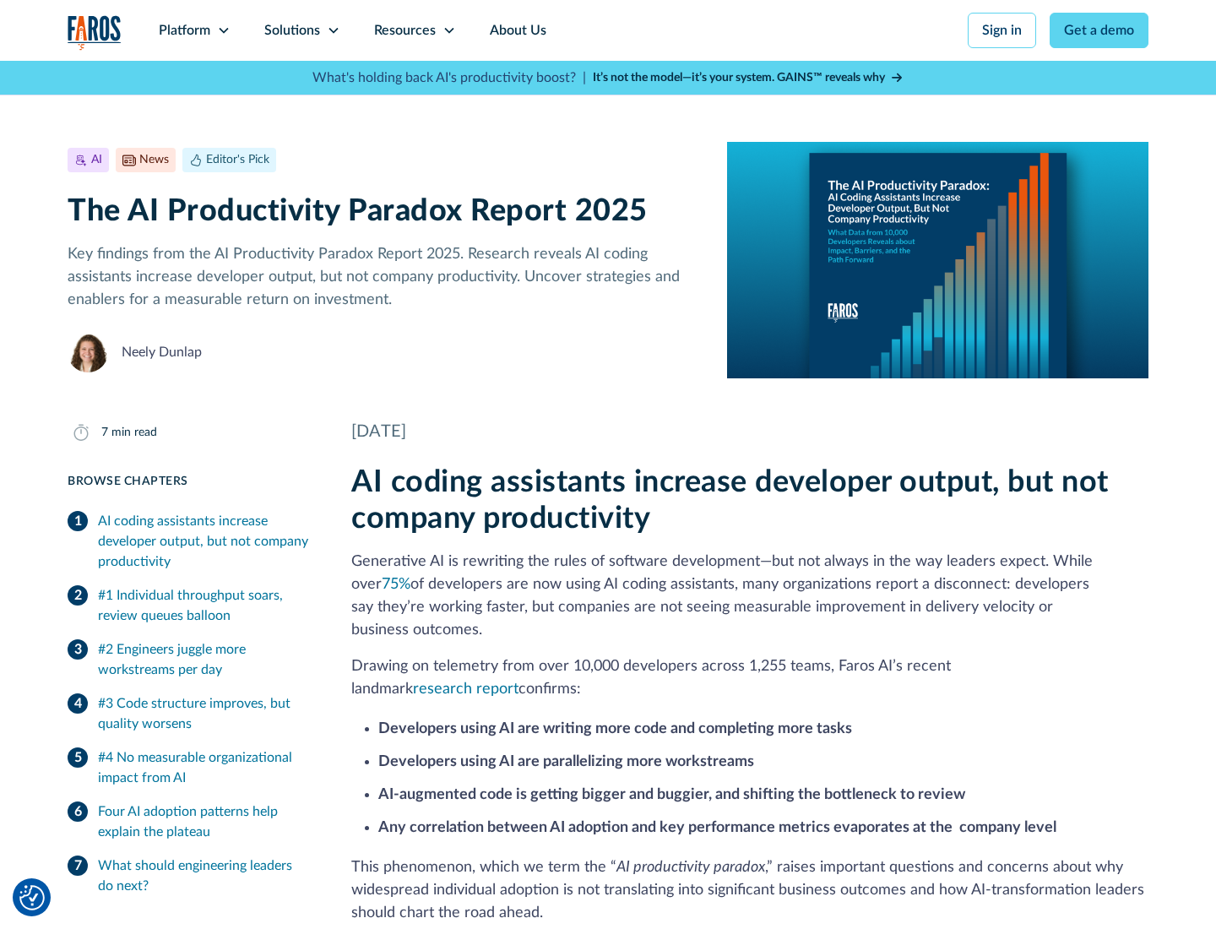
click at [447, 30] on icon at bounding box center [449, 31] width 14 height 14
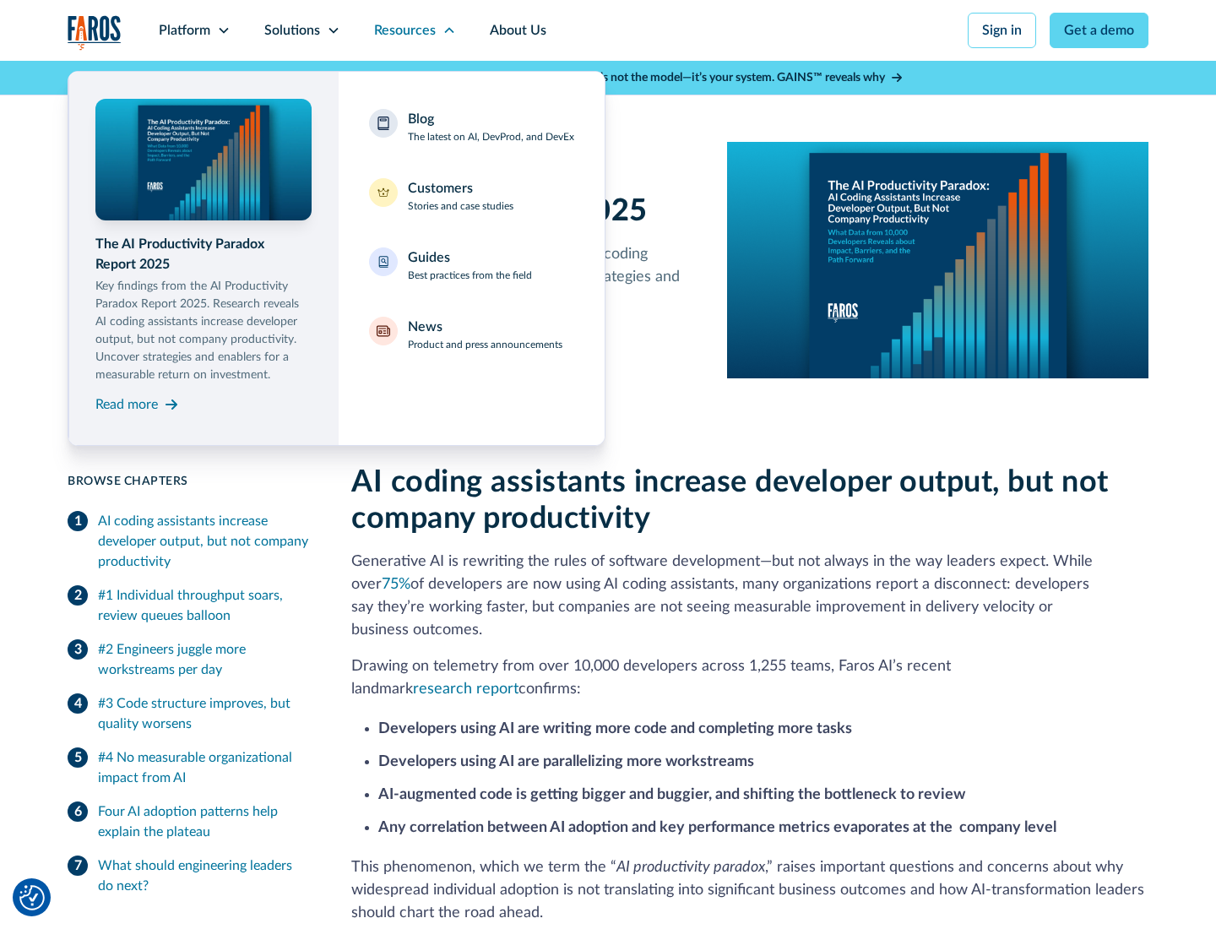
click at [491, 127] on div "Blog The latest on AI, DevProd, and DevEx" at bounding box center [491, 126] width 166 height 35
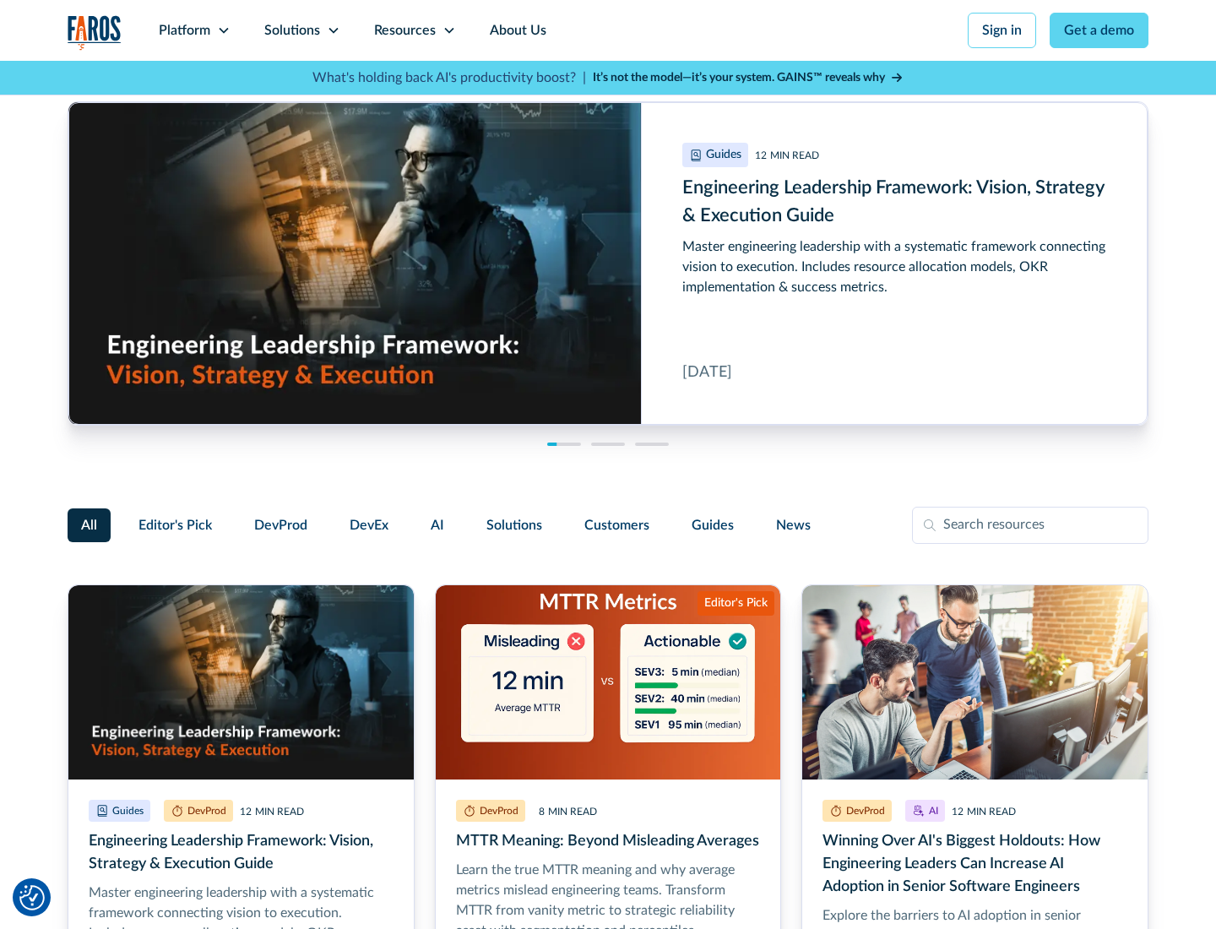
click at [1099, 30] on link "Get a demo" at bounding box center [1098, 30] width 99 height 35
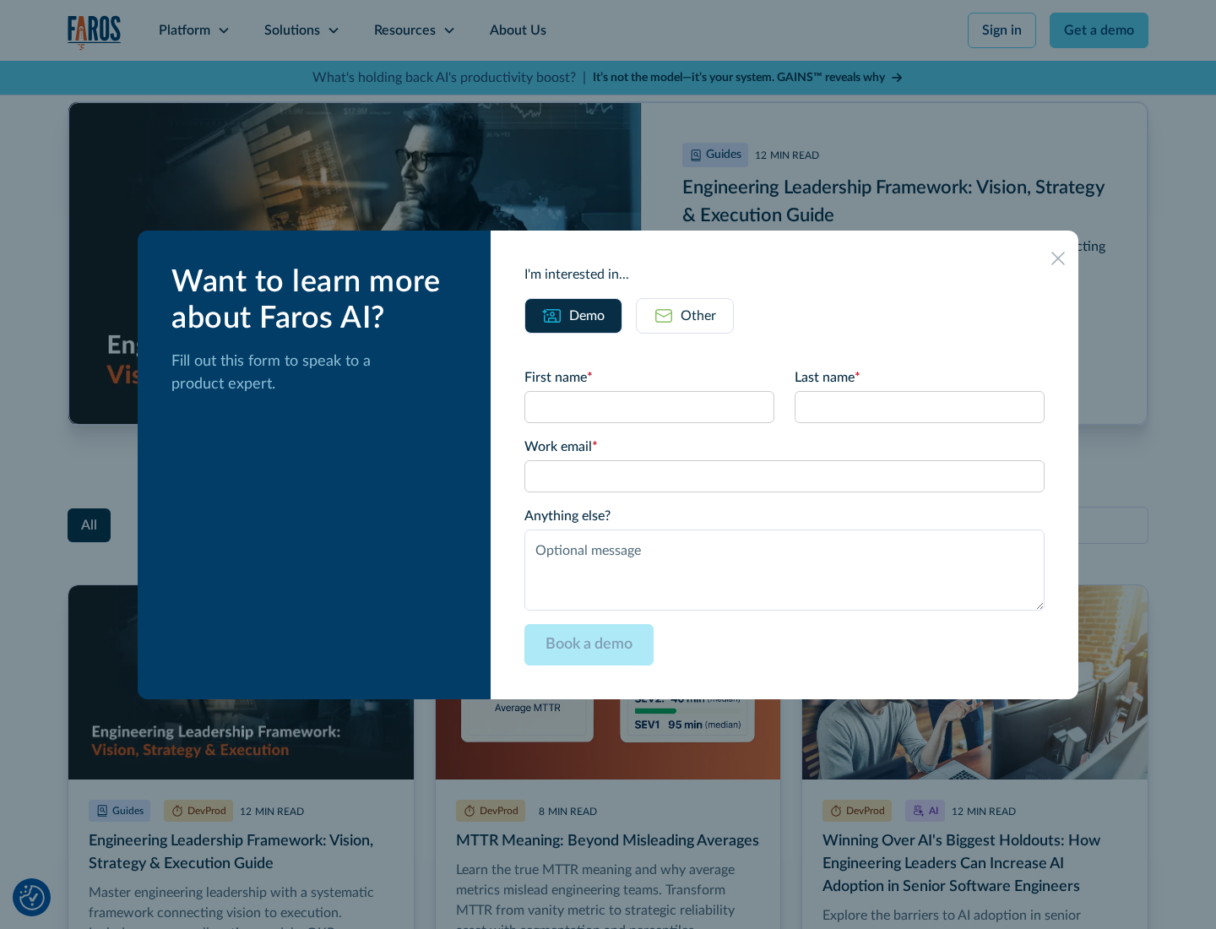
click at [685, 315] on div "Other" at bounding box center [697, 316] width 35 height 20
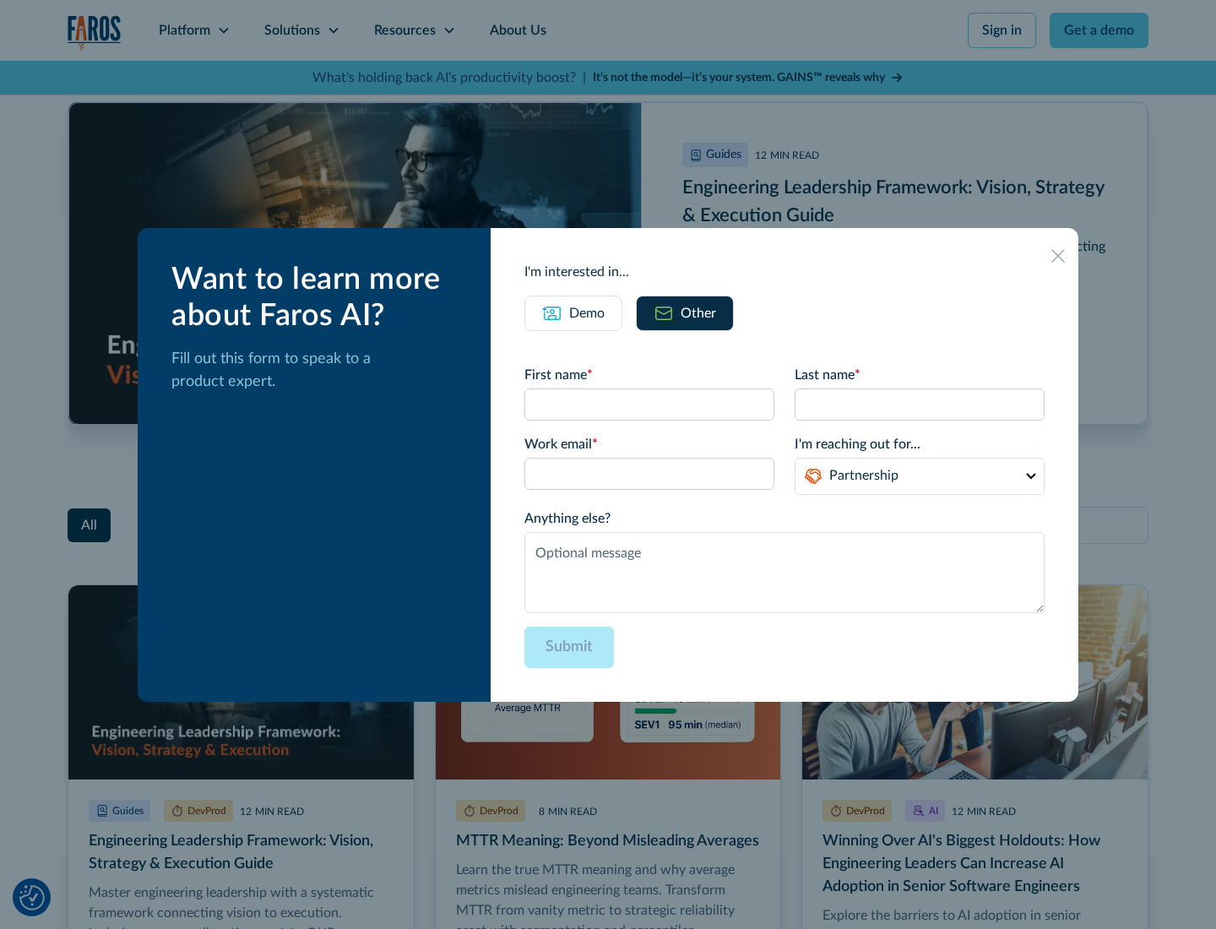
click at [1058, 255] on icon at bounding box center [1058, 256] width 14 height 14
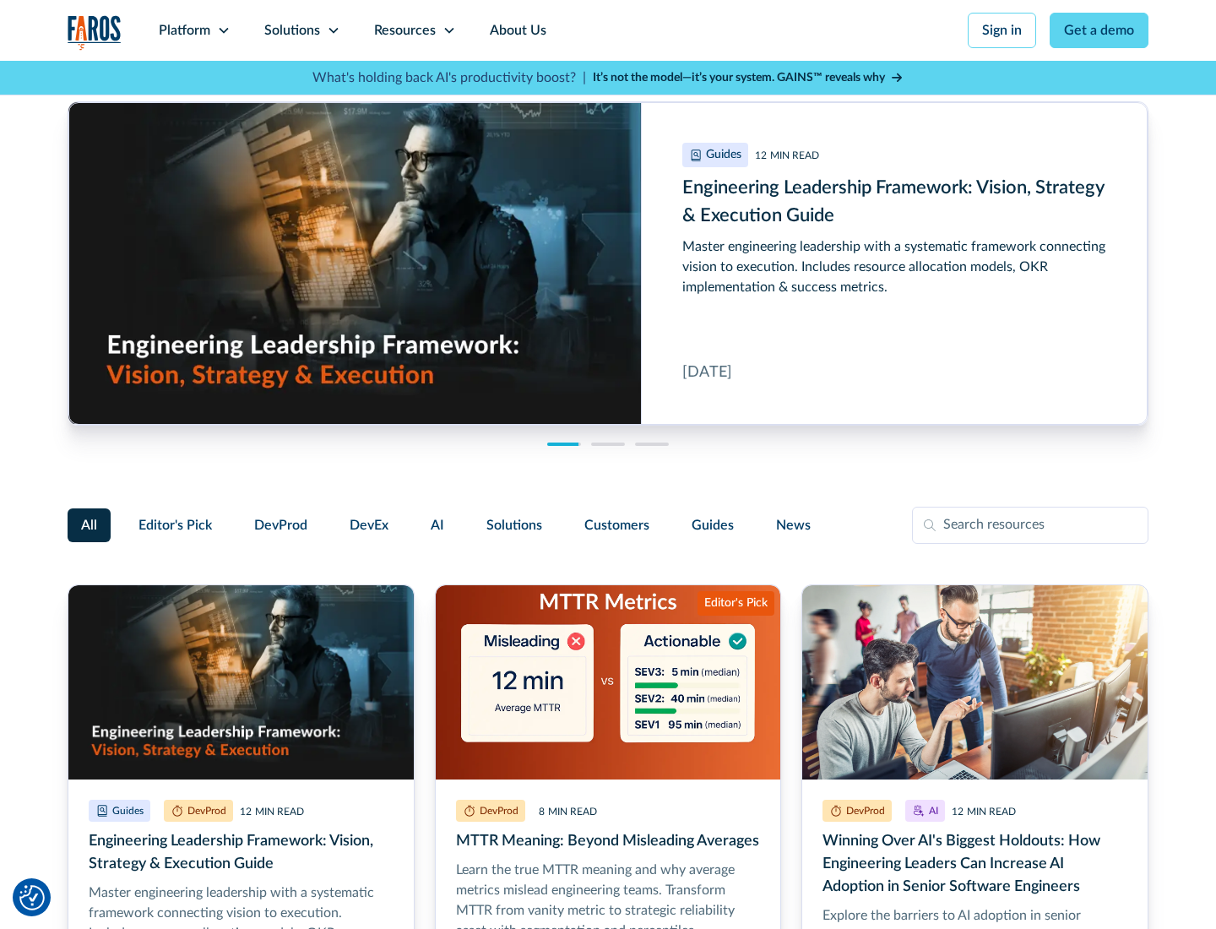
click at [516, 30] on link "About Us" at bounding box center [518, 30] width 90 height 61
